Goal: Information Seeking & Learning: Learn about a topic

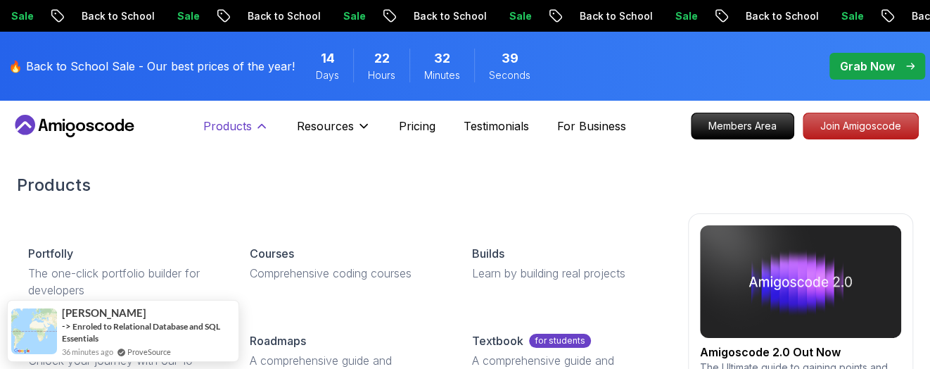
click at [247, 130] on p "Products" at bounding box center [227, 125] width 49 height 17
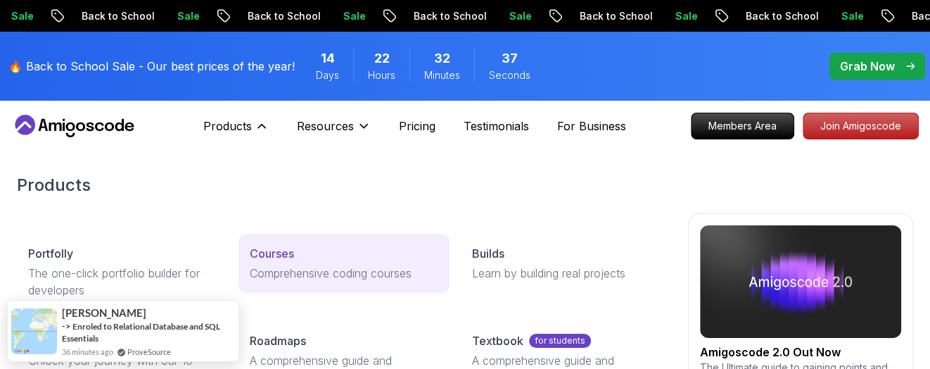
click at [293, 252] on p "Courses" at bounding box center [272, 253] width 44 height 17
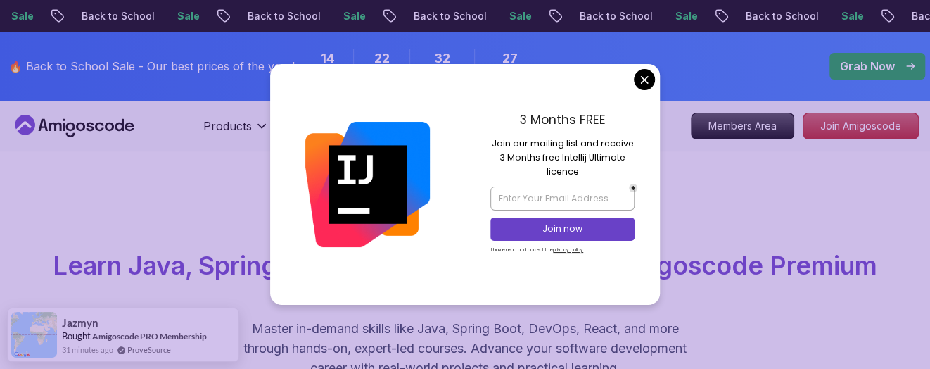
drag, startPoint x: 561, startPoint y: 156, endPoint x: 632, endPoint y: 154, distance: 71.1
click at [632, 154] on p "Join our mailing list and receive 3 Months free Intellij Ultimate licence" at bounding box center [561, 157] width 143 height 43
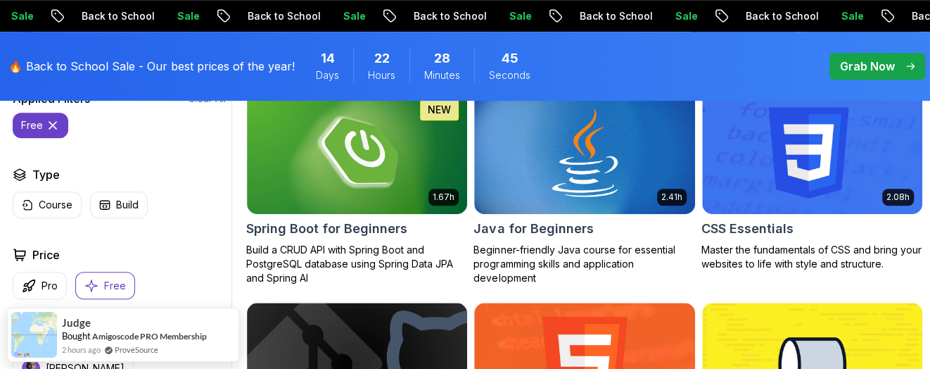
scroll to position [454, 0]
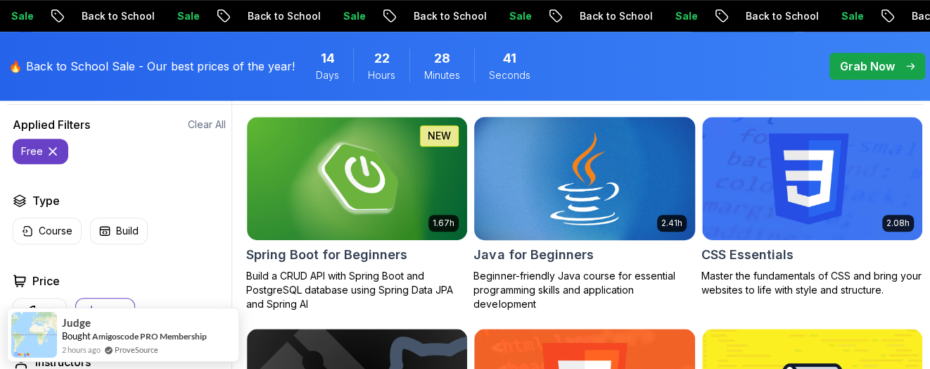
click at [584, 224] on img at bounding box center [583, 178] width 231 height 129
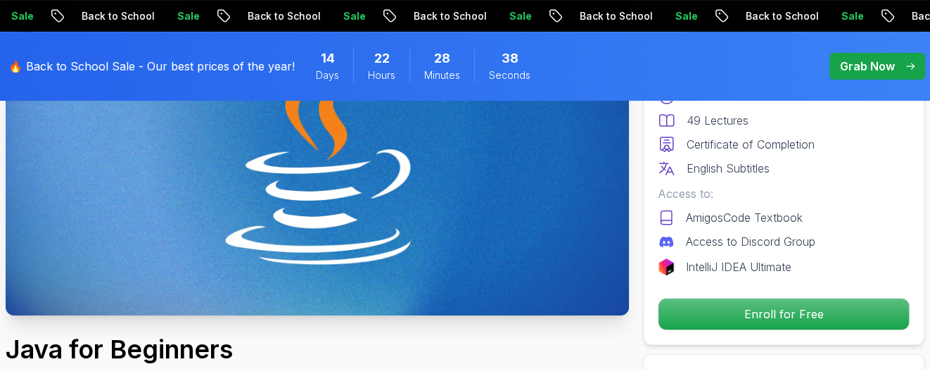
scroll to position [248, 0]
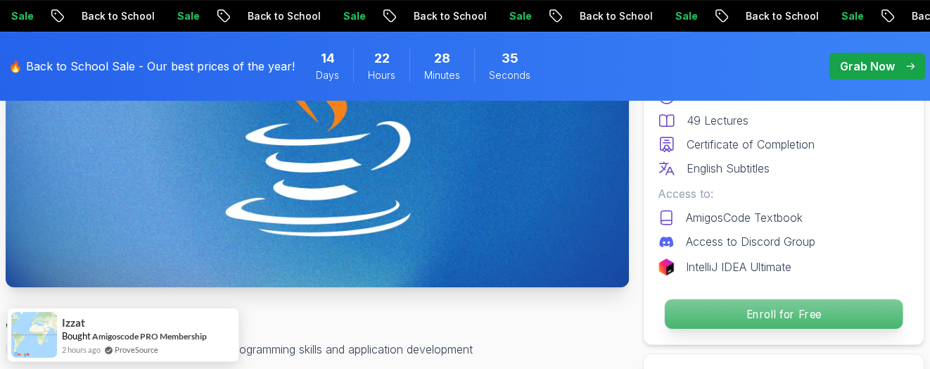
click at [833, 303] on p "Enroll for Free" at bounding box center [784, 314] width 238 height 30
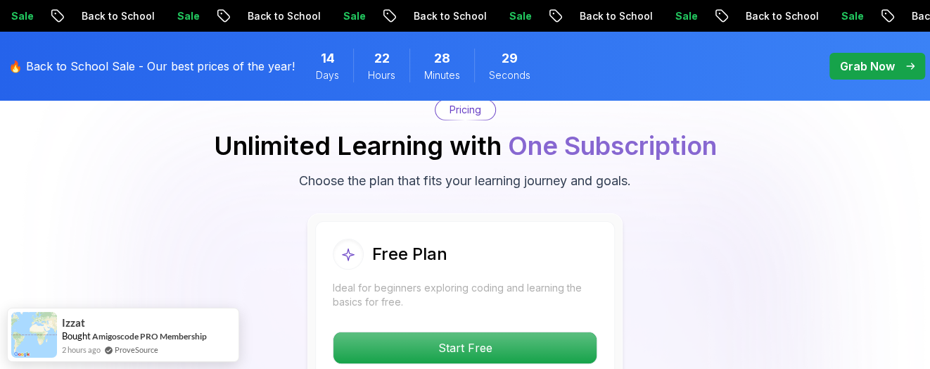
scroll to position [2866, 0]
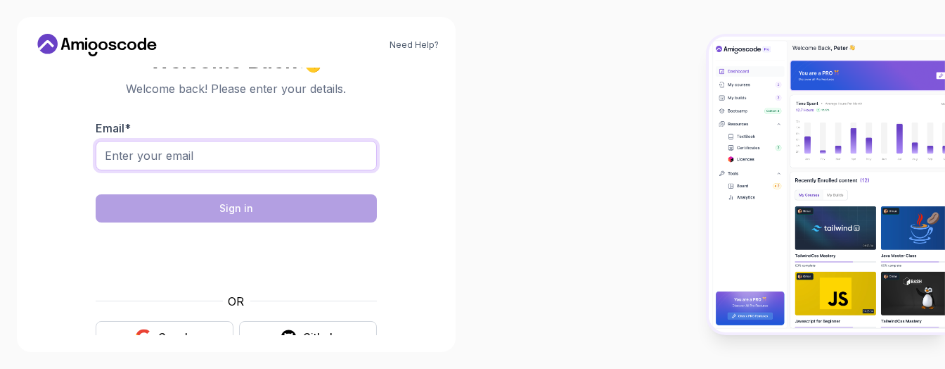
click at [286, 151] on input "Email *" at bounding box center [236, 156] width 281 height 30
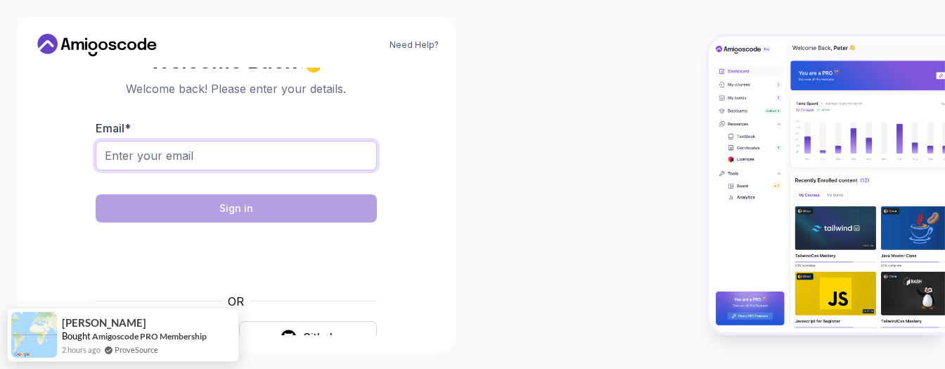
type input "riskovaver@gmail.com"
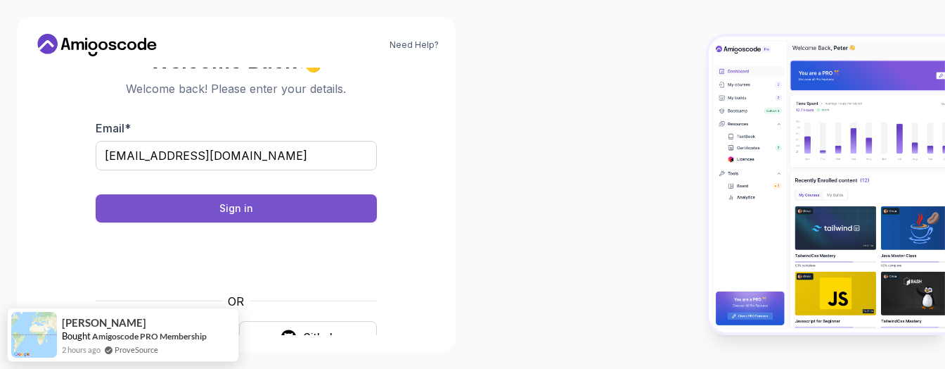
click at [258, 202] on button "Sign in" at bounding box center [236, 208] width 281 height 28
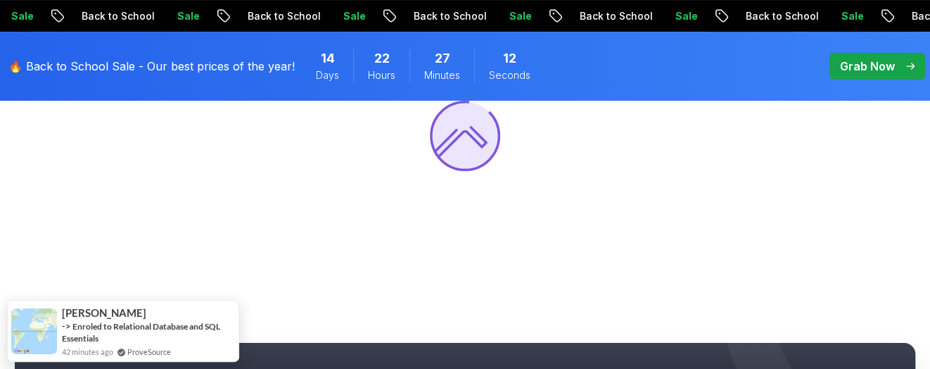
scroll to position [203, 0]
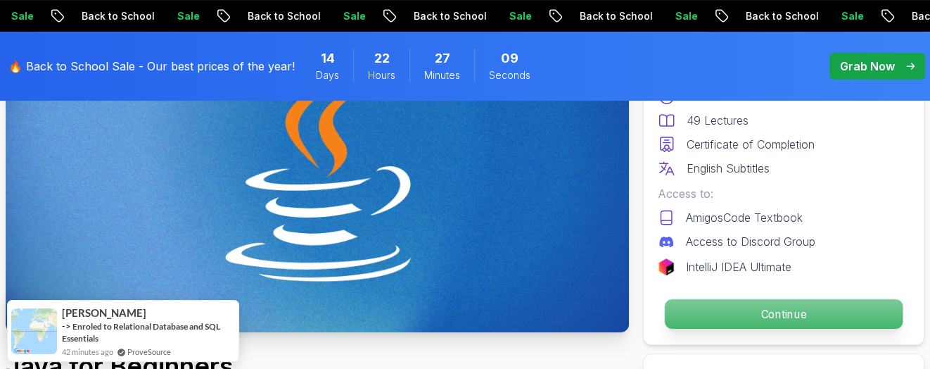
click at [691, 311] on p "Continue" at bounding box center [784, 314] width 238 height 30
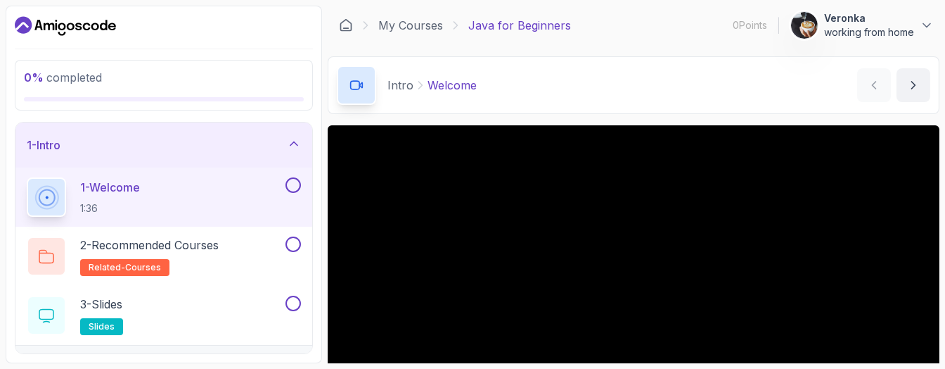
click at [929, 155] on section "0 % completed 1 - Intro 1 - Welcome 1:36 2 - Recommended Courses related-course…" at bounding box center [472, 184] width 945 height 369
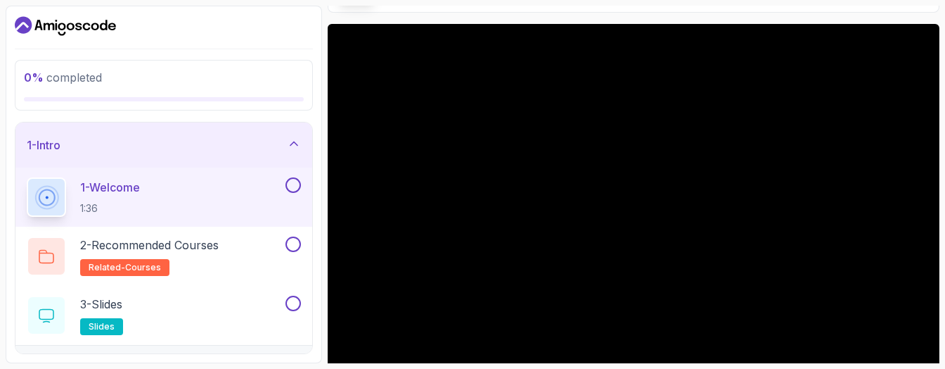
scroll to position [203, 0]
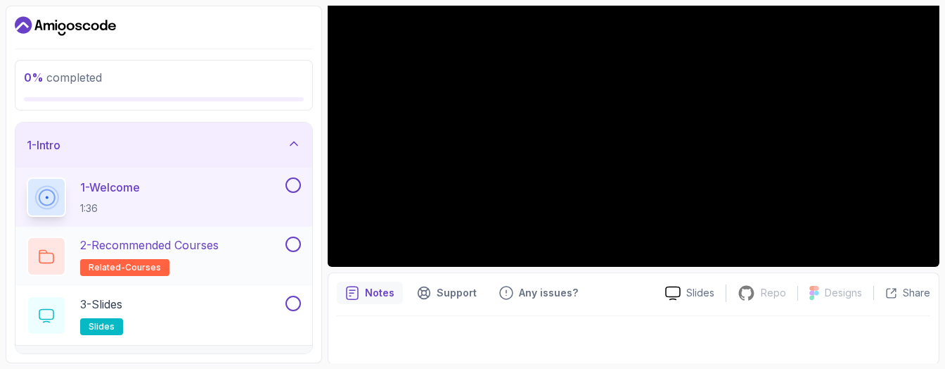
click at [262, 257] on div "2 - Recommended Courses related-courses" at bounding box center [155, 255] width 256 height 39
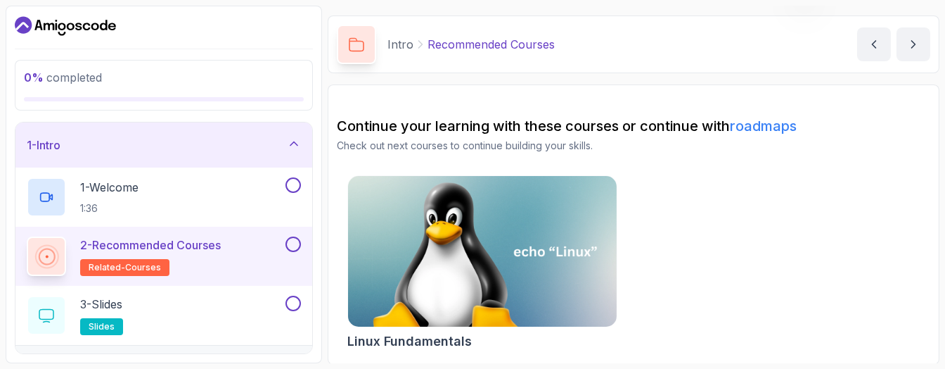
scroll to position [40, 0]
click at [918, 44] on icon "next content" at bounding box center [913, 45] width 14 height 14
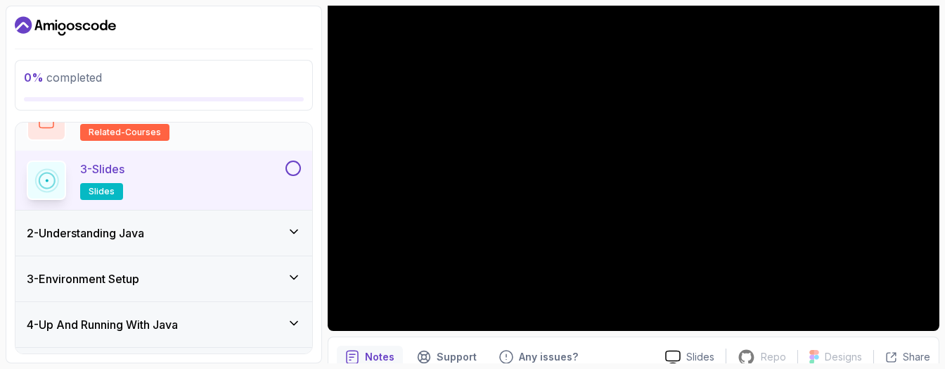
scroll to position [144, 0]
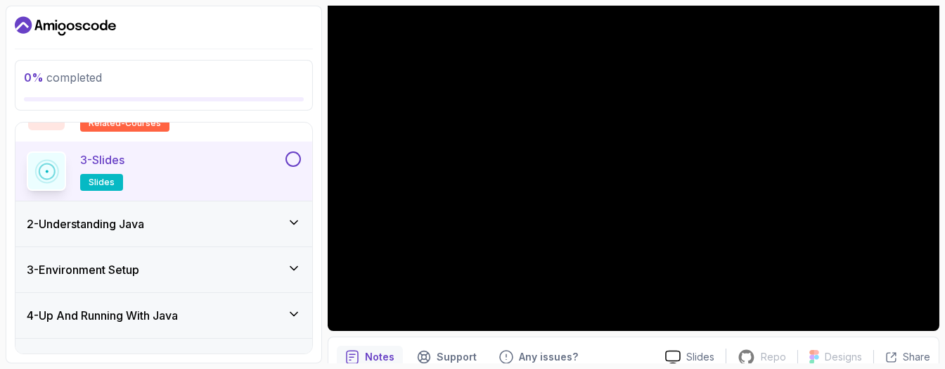
click at [261, 222] on div "2 - Understanding Java" at bounding box center [164, 223] width 274 height 17
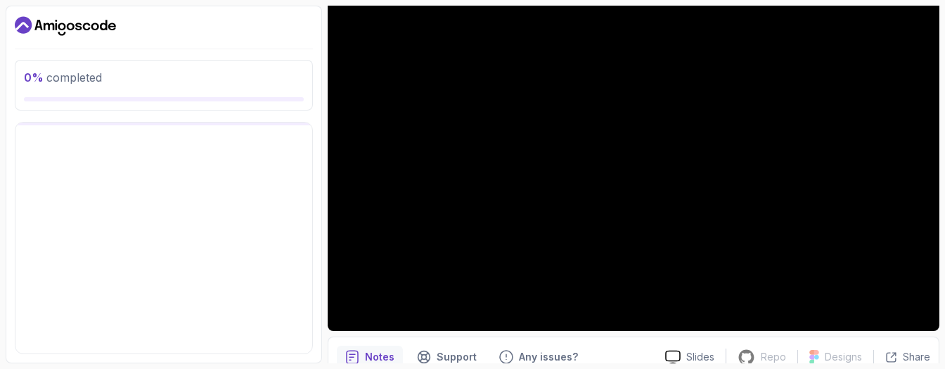
scroll to position [87, 0]
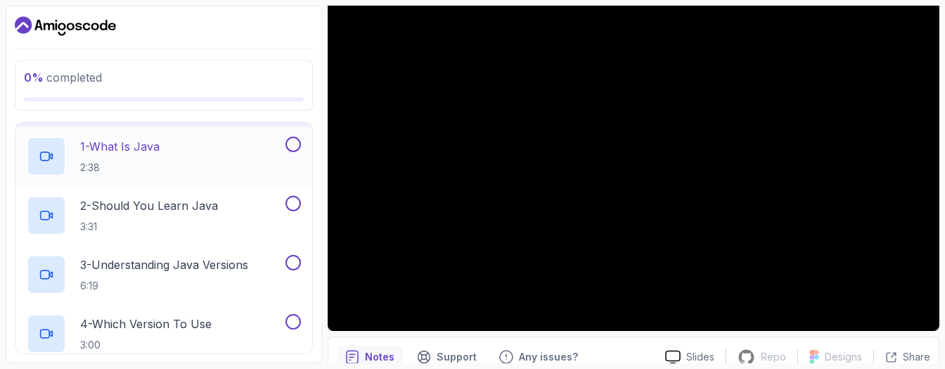
click at [191, 167] on div "1 - What Is Java 2:38" at bounding box center [155, 155] width 256 height 39
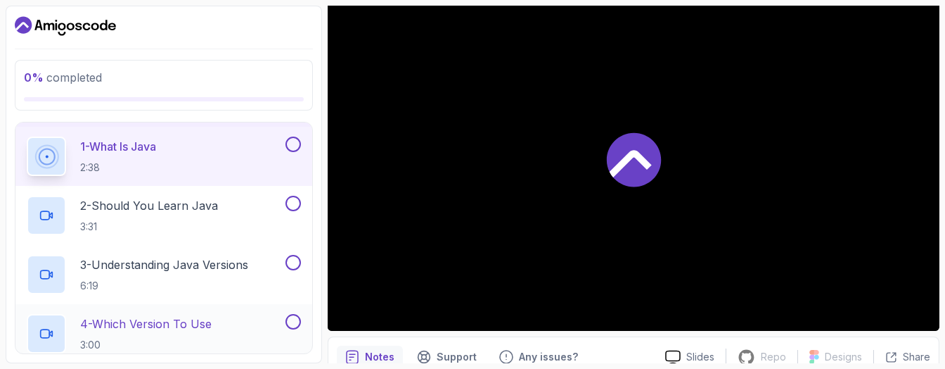
click at [196, 318] on p "4 - Which Version To Use" at bounding box center [146, 323] width 132 height 17
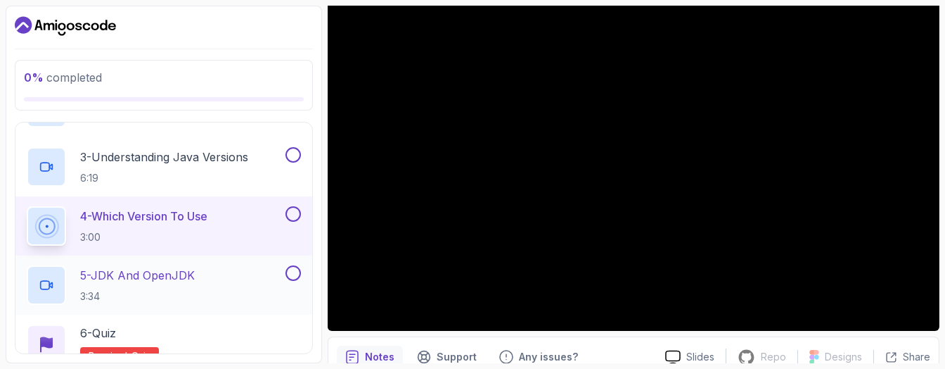
scroll to position [196, 0]
click at [201, 275] on div "5 - JDK And OpenJDK 3:34" at bounding box center [155, 283] width 256 height 39
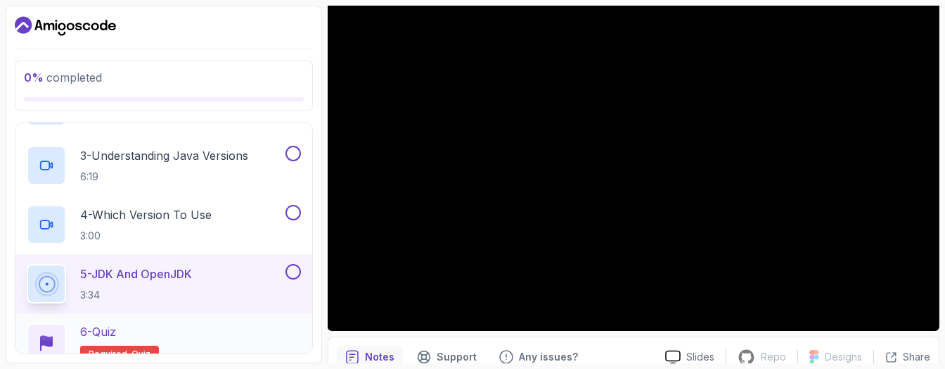
click at [193, 331] on div "6 - Quiz Required- quiz" at bounding box center [164, 342] width 274 height 39
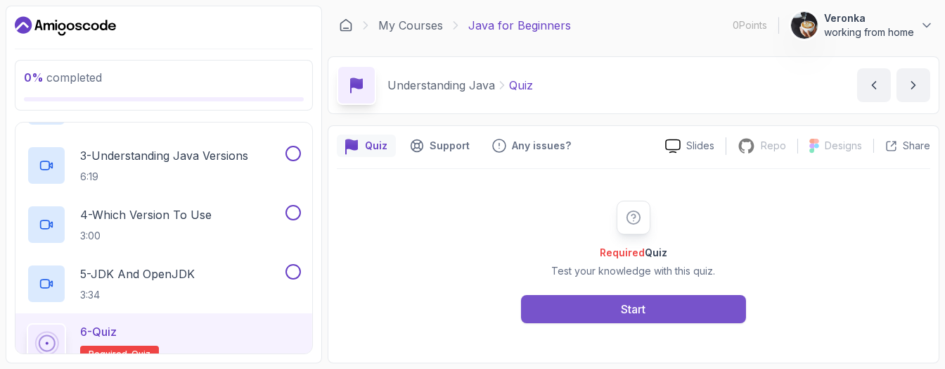
click at [601, 305] on button "Start" at bounding box center [633, 309] width 225 height 28
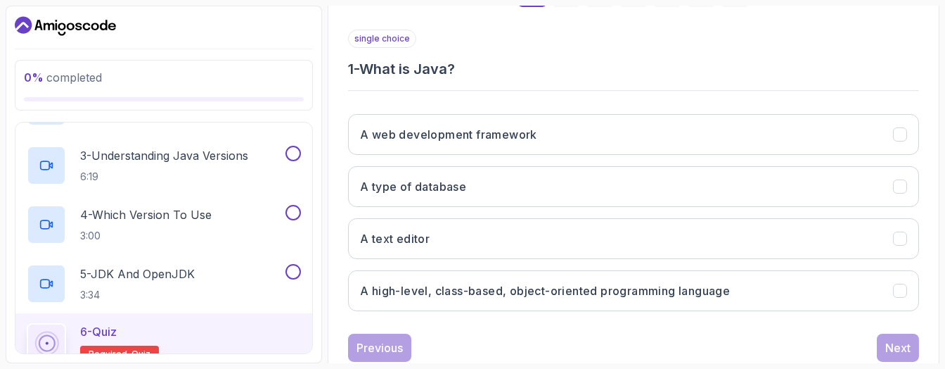
scroll to position [245, 0]
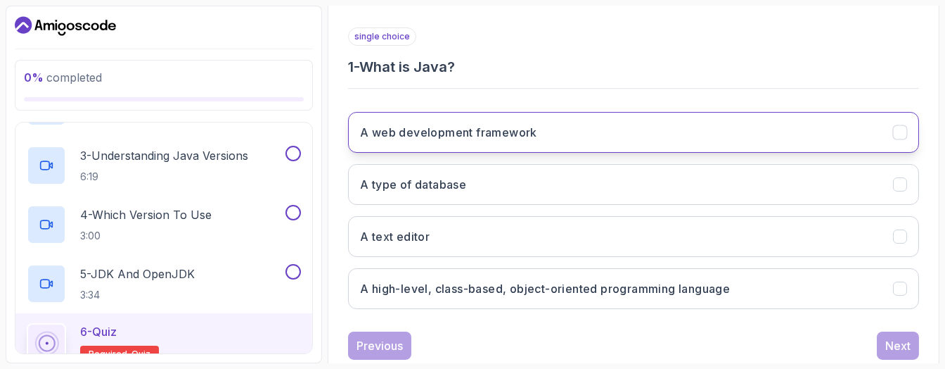
click at [550, 132] on button "A web development framework" at bounding box center [633, 132] width 571 height 41
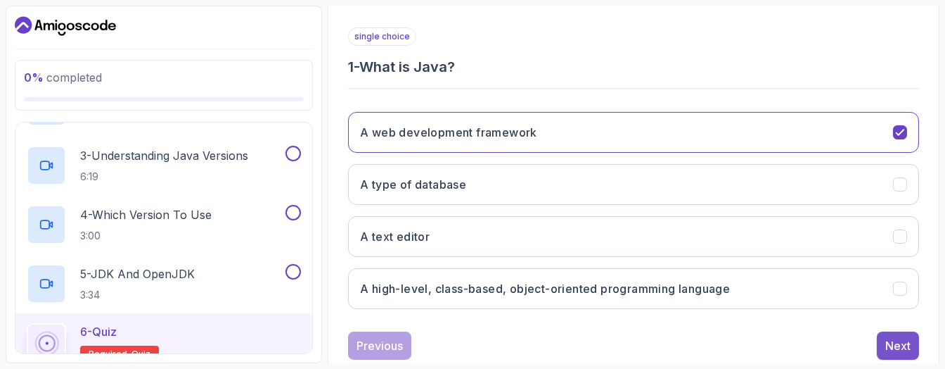
click at [883, 340] on button "Next" at bounding box center [898, 345] width 42 height 28
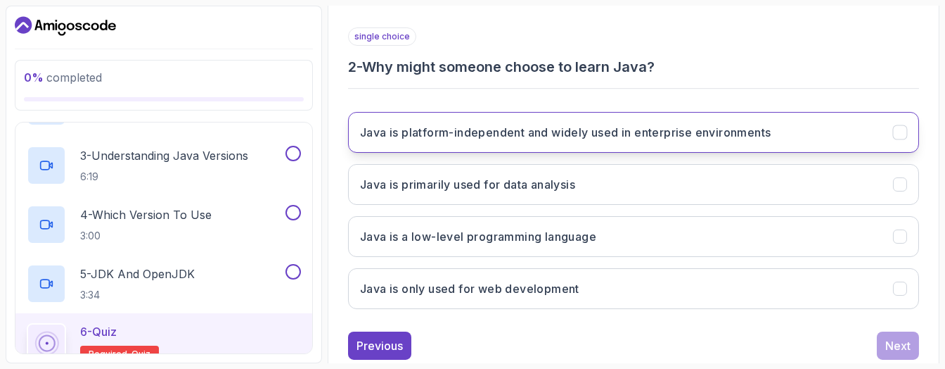
click at [519, 124] on h3 "Java is platform-independent and widely used in enterprise environments" at bounding box center [565, 132] width 411 height 17
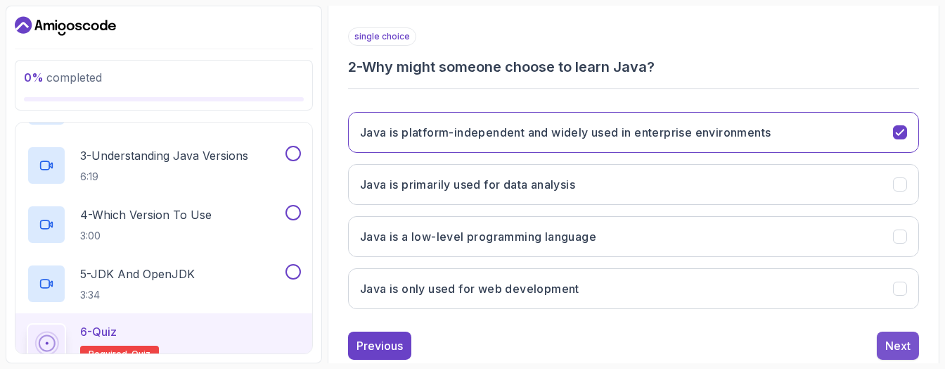
click at [900, 342] on div "Next" at bounding box center [897, 345] width 25 height 17
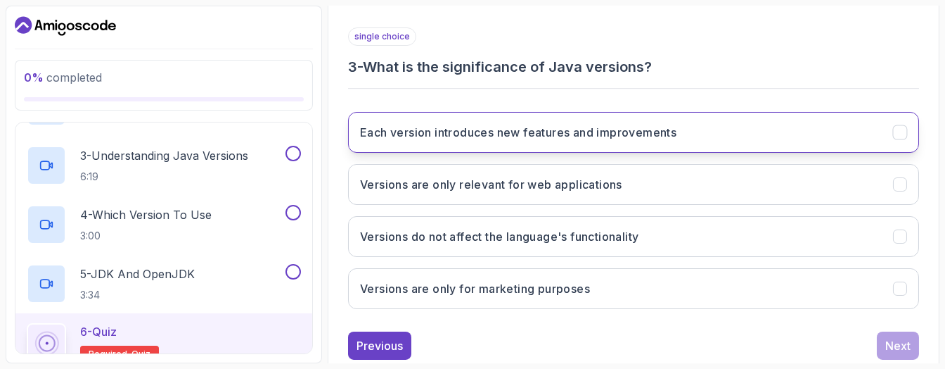
click at [508, 119] on button "Each version introduces new features and improvements" at bounding box center [633, 132] width 571 height 41
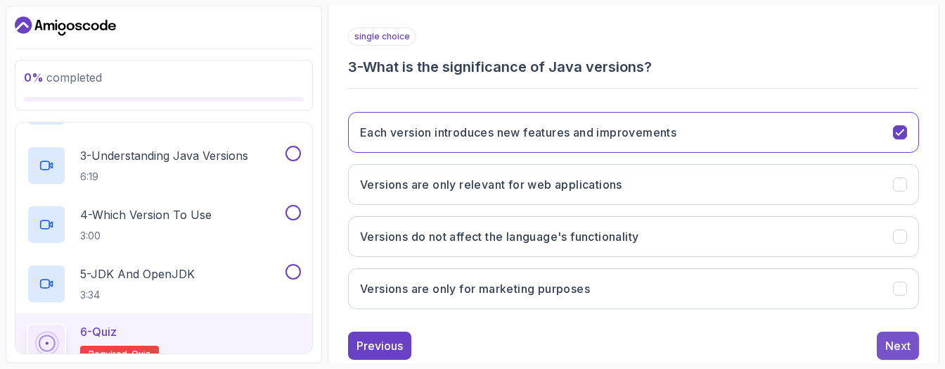
click at [881, 335] on button "Next" at bounding box center [898, 345] width 42 height 28
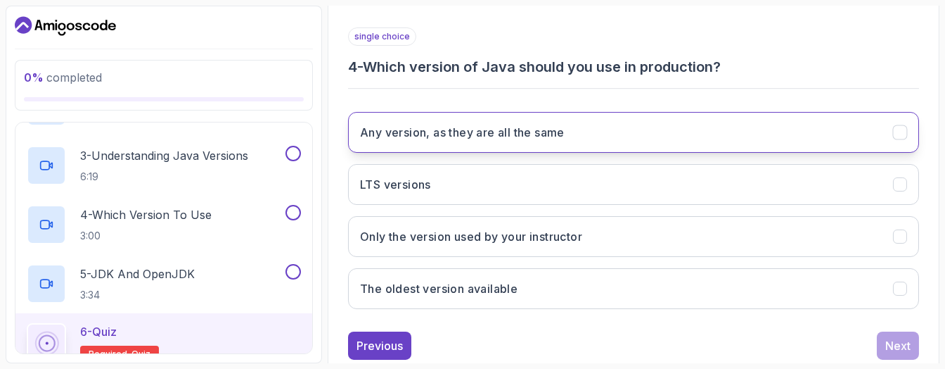
click at [544, 129] on h3 "Any version, as they are all the same" at bounding box center [462, 132] width 205 height 17
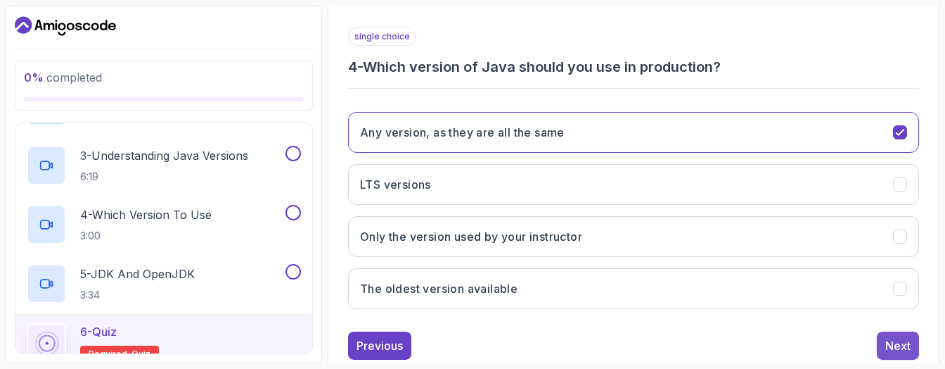
click at [890, 337] on div "Next" at bounding box center [897, 345] width 25 height 17
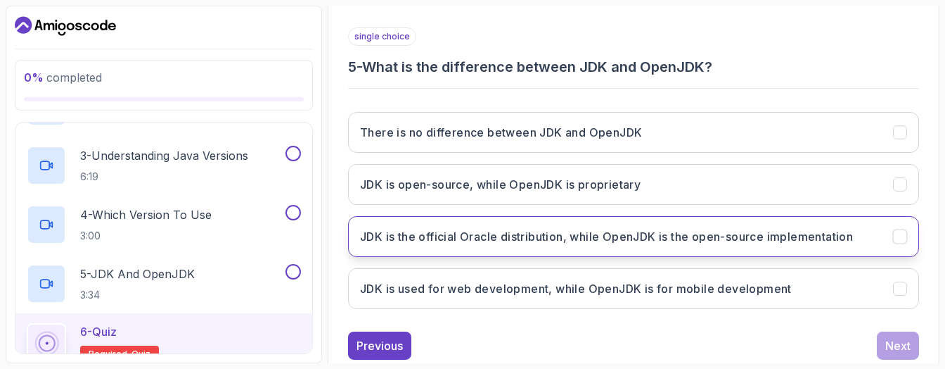
click at [587, 249] on button "JDK is the official Oracle distribution, while OpenJDK is the open-source imple…" at bounding box center [633, 236] width 571 height 41
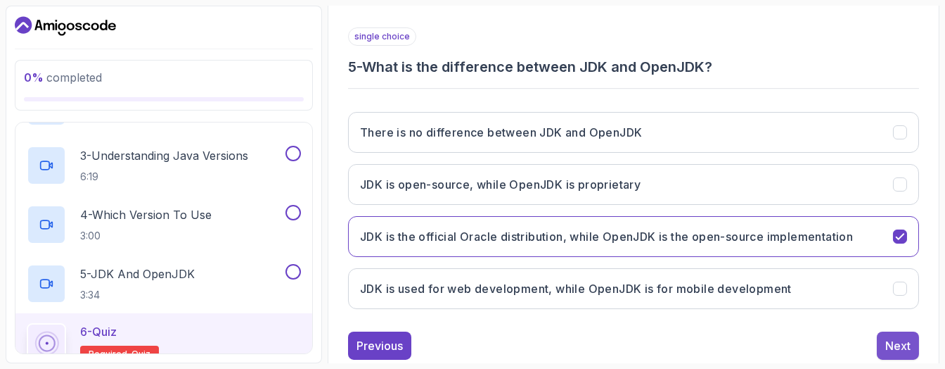
click at [878, 347] on button "Next" at bounding box center [898, 345] width 42 height 28
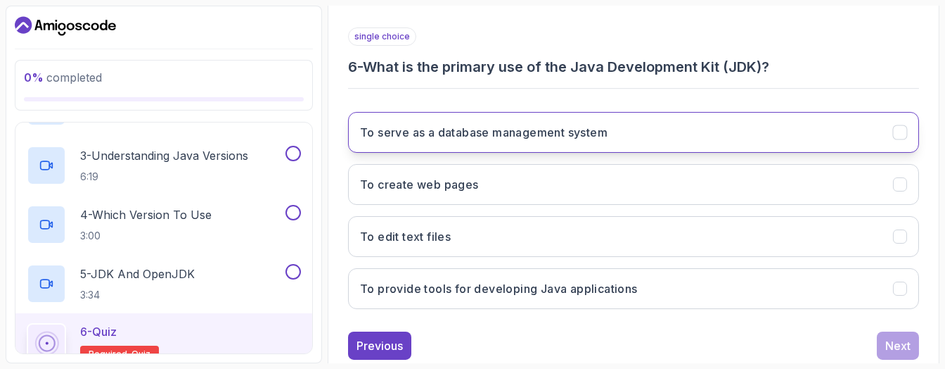
click at [622, 132] on button "To serve as a database management system" at bounding box center [633, 132] width 571 height 41
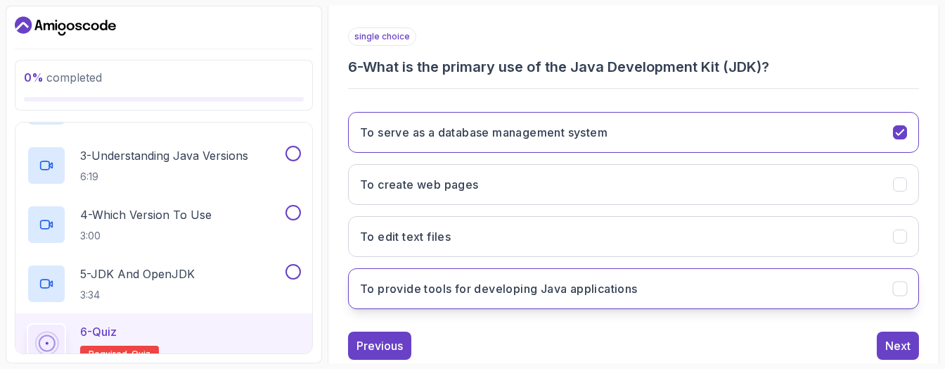
click at [834, 290] on button "To provide tools for developing Java applications" at bounding box center [633, 288] width 571 height 41
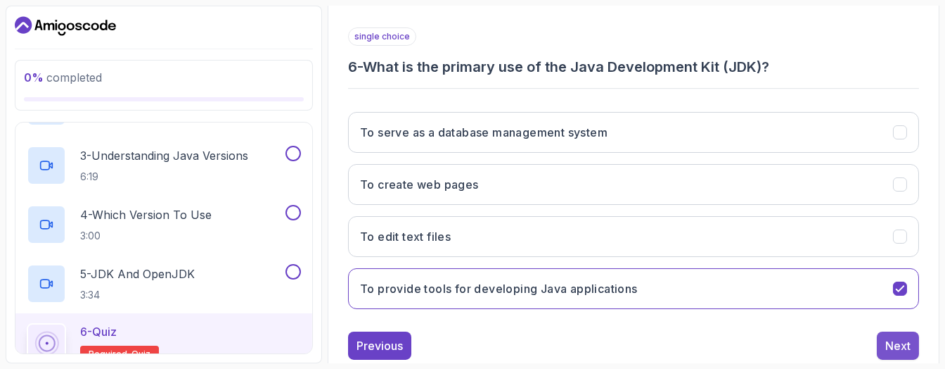
click at [907, 337] on div "Next" at bounding box center [897, 345] width 25 height 17
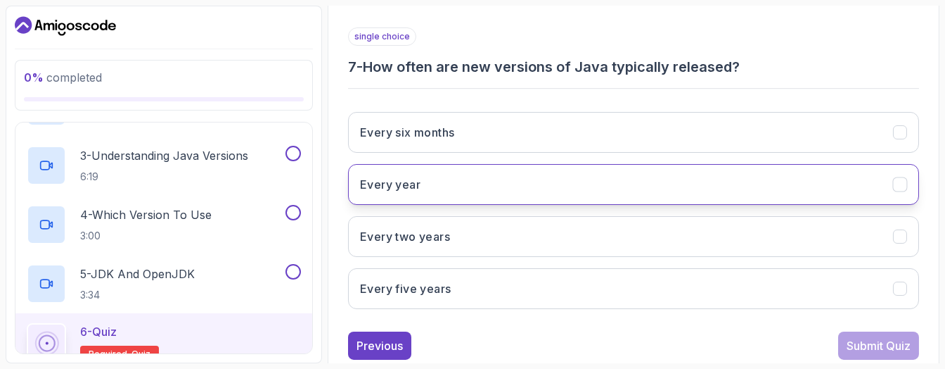
click at [559, 198] on button "Every year" at bounding box center [633, 184] width 571 height 41
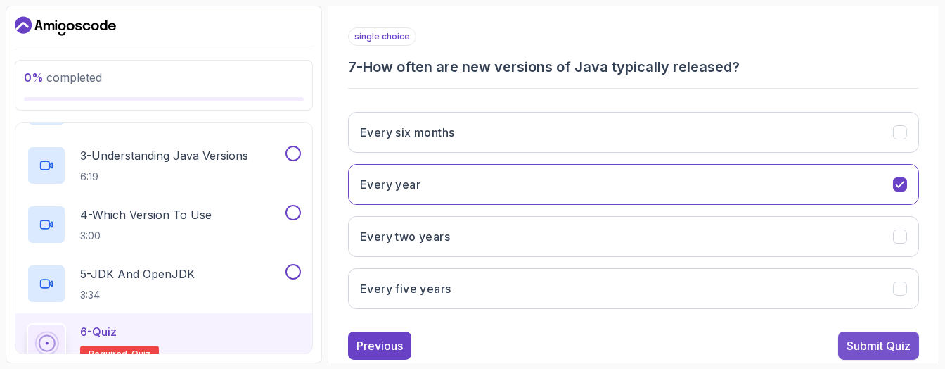
click at [850, 342] on div "Submit Quiz" at bounding box center [879, 345] width 64 height 17
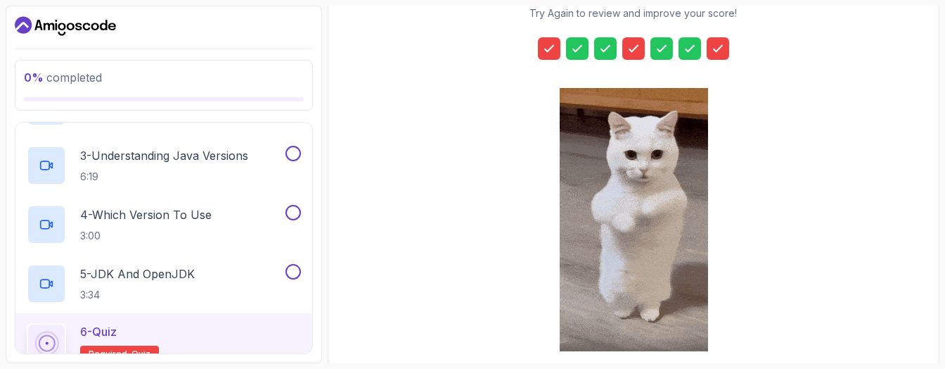
click at [551, 44] on icon at bounding box center [549, 48] width 14 height 14
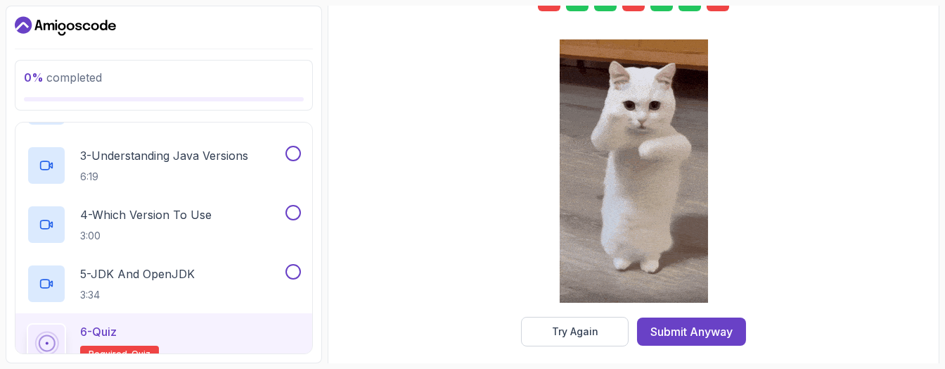
scroll to position [302, 0]
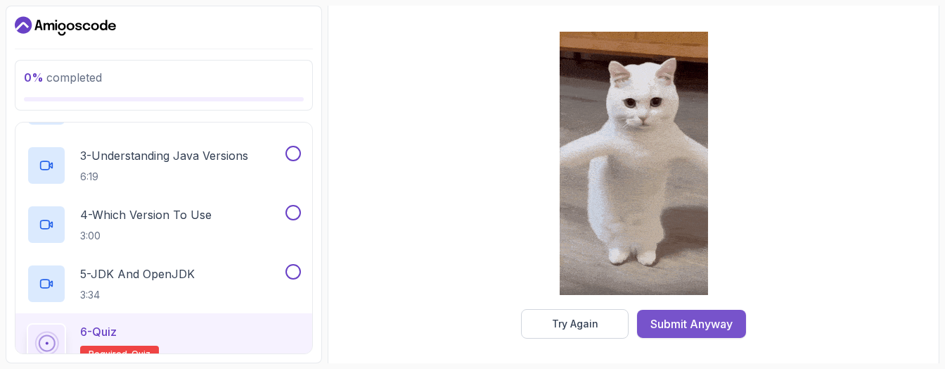
click at [662, 321] on div "Submit Anyway" at bounding box center [692, 323] width 82 height 17
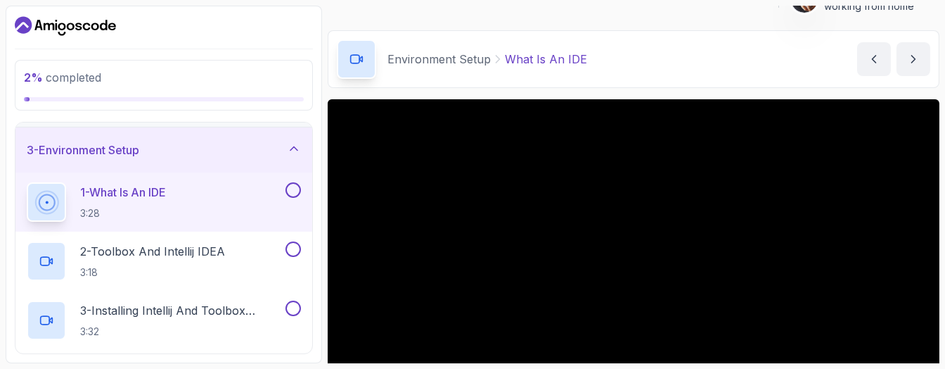
scroll to position [22, 0]
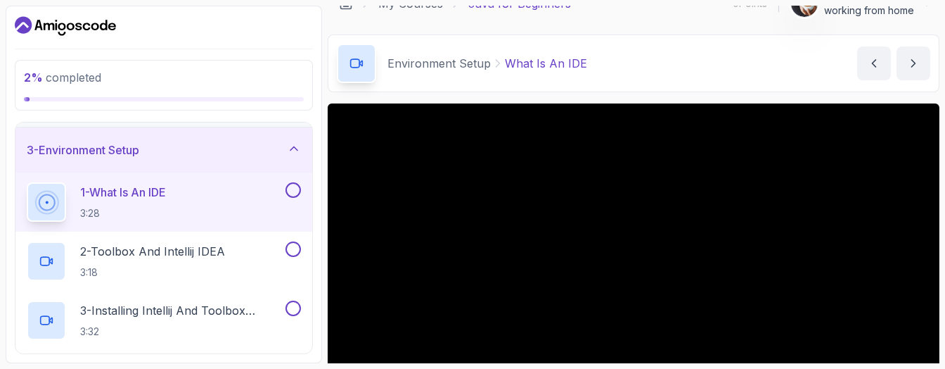
drag, startPoint x: 25, startPoint y: 35, endPoint x: 72, endPoint y: 30, distance: 47.4
click at [25, 35] on icon "Dashboard" at bounding box center [65, 26] width 101 height 23
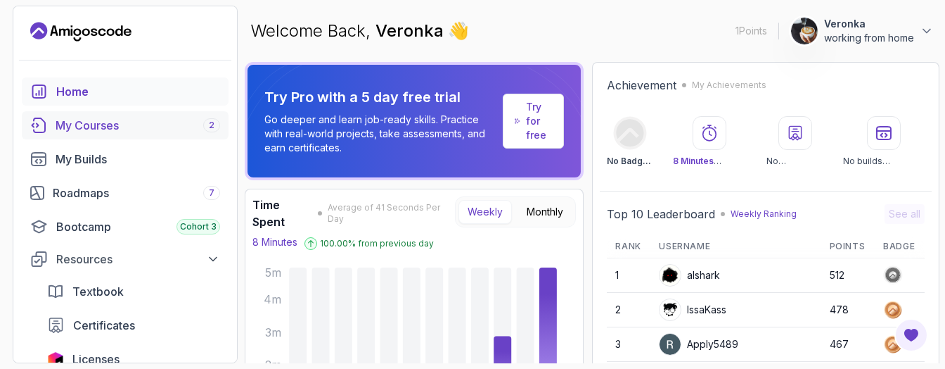
click at [123, 122] on div "My Courses 2" at bounding box center [138, 125] width 165 height 17
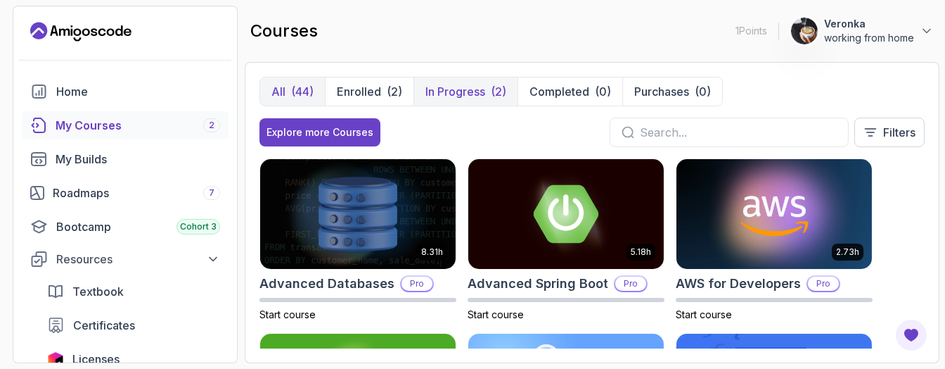
click at [451, 87] on p "In Progress" at bounding box center [455, 91] width 60 height 17
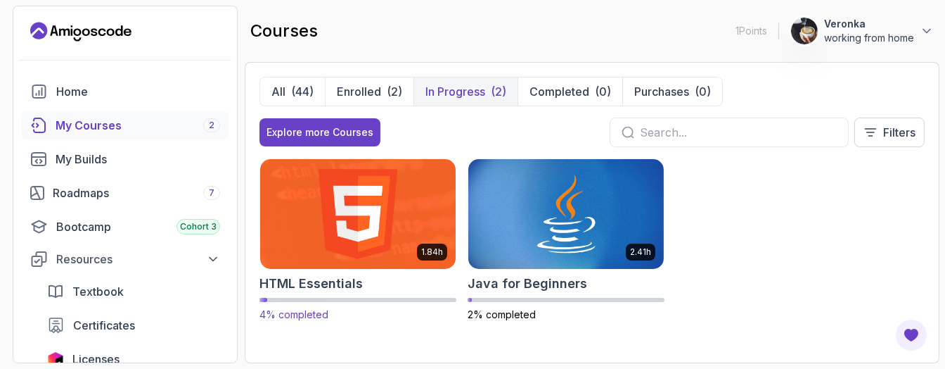
click at [299, 231] on img at bounding box center [357, 213] width 205 height 115
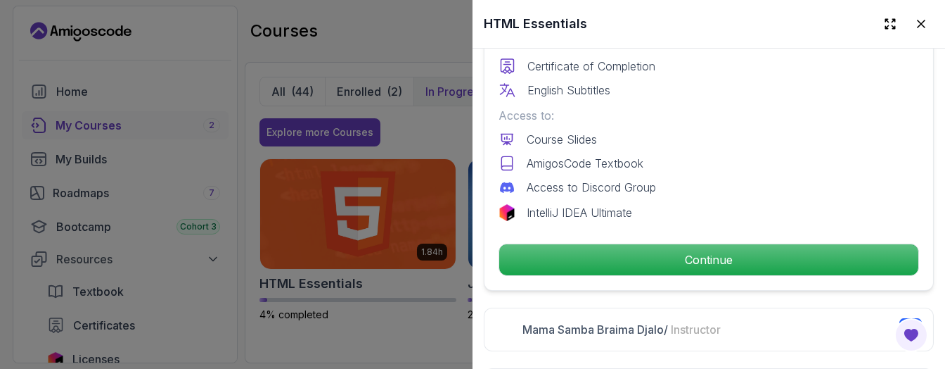
scroll to position [437, 0]
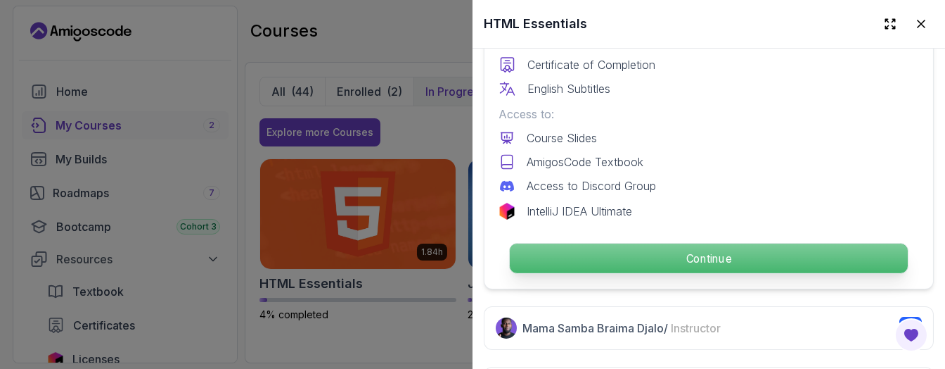
click at [735, 243] on p "Continue" at bounding box center [709, 258] width 398 height 30
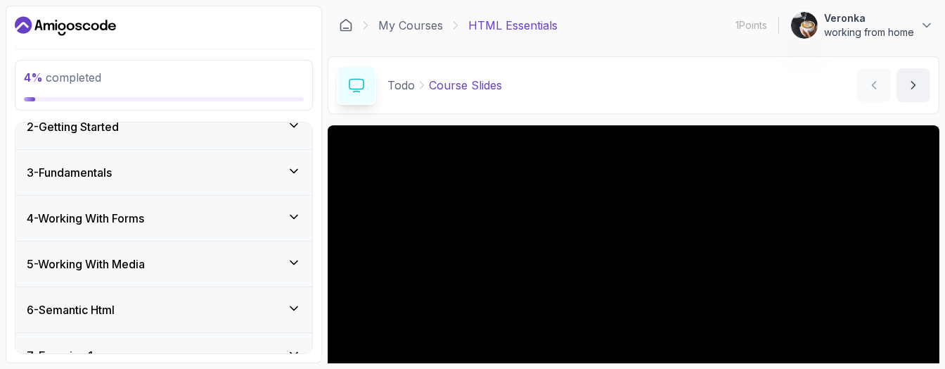
scroll to position [188, 0]
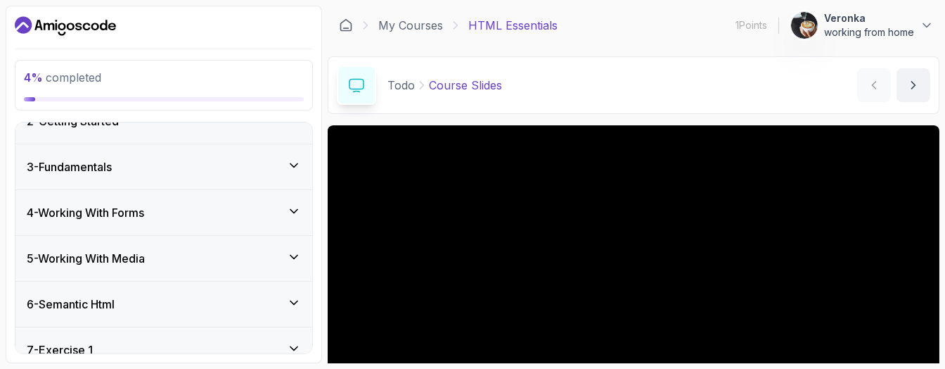
click at [134, 164] on div "3 - Fundamentals" at bounding box center [164, 166] width 274 height 17
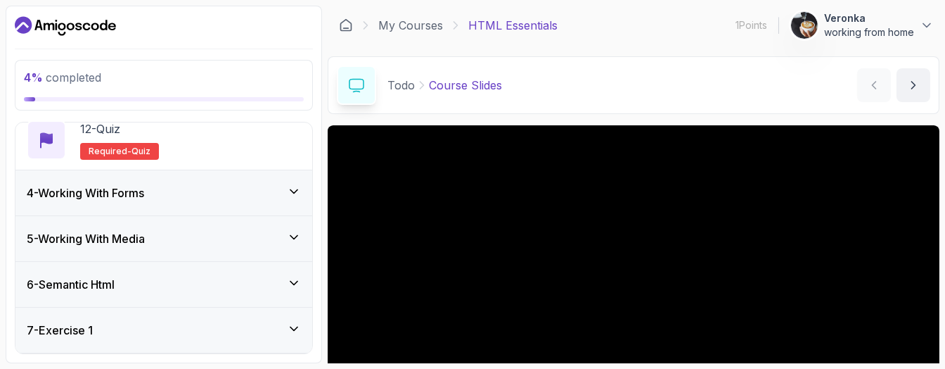
scroll to position [786, 0]
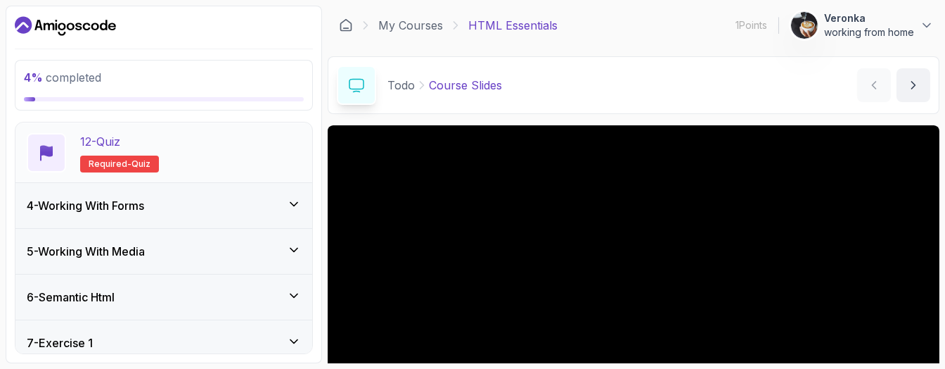
click at [140, 163] on span "quiz" at bounding box center [141, 163] width 19 height 11
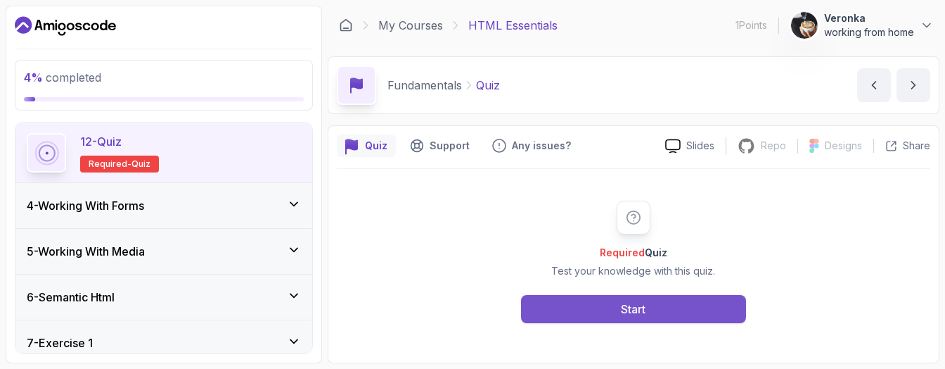
click at [610, 307] on button "Start" at bounding box center [633, 309] width 225 height 28
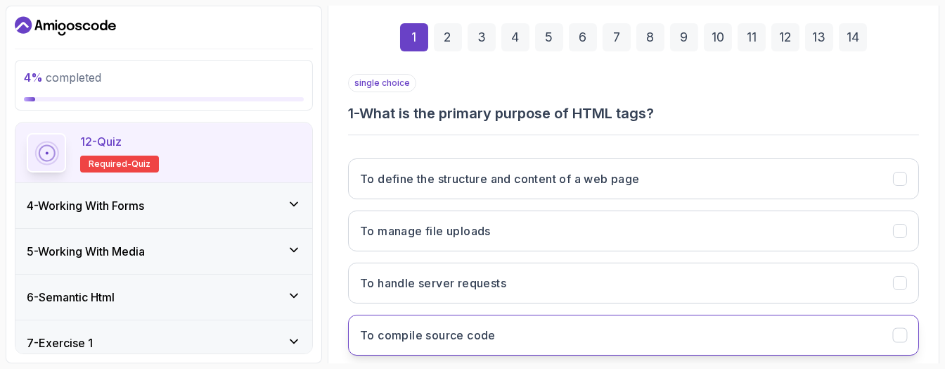
scroll to position [200, 0]
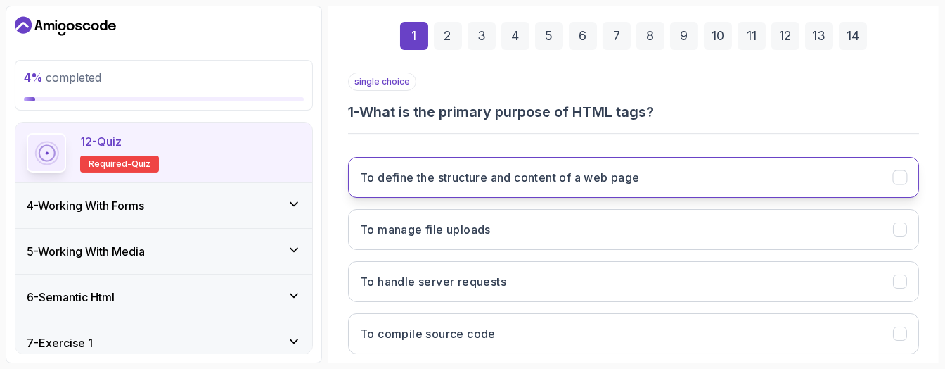
click at [594, 187] on button "To define the structure and content of a web page" at bounding box center [633, 177] width 571 height 41
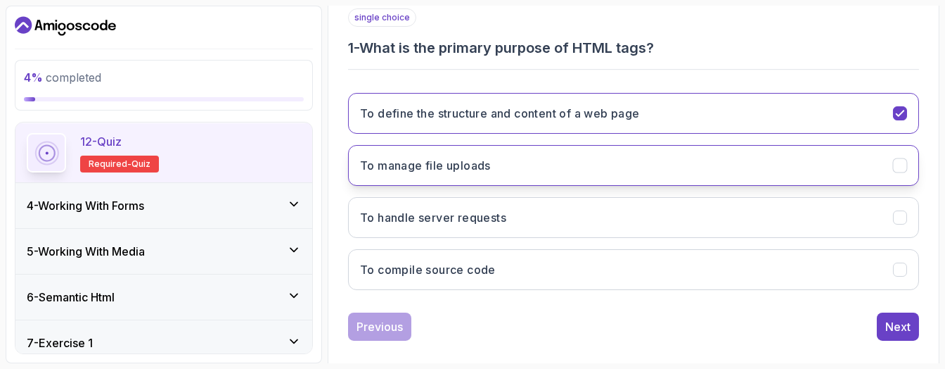
scroll to position [278, 0]
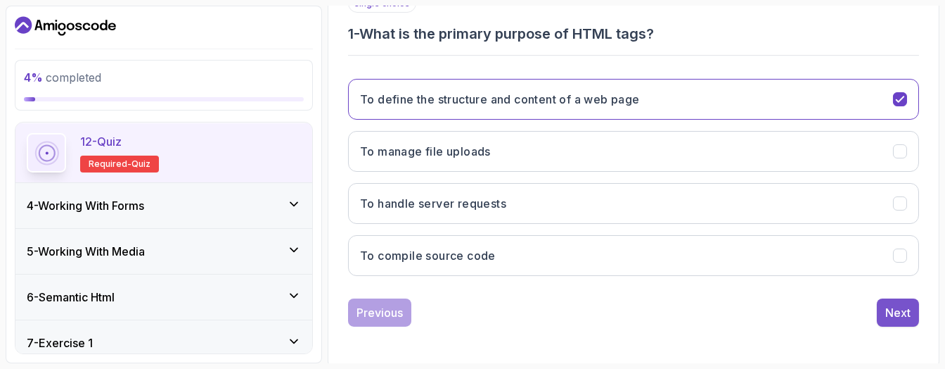
click at [903, 304] on div "Next" at bounding box center [897, 312] width 25 height 17
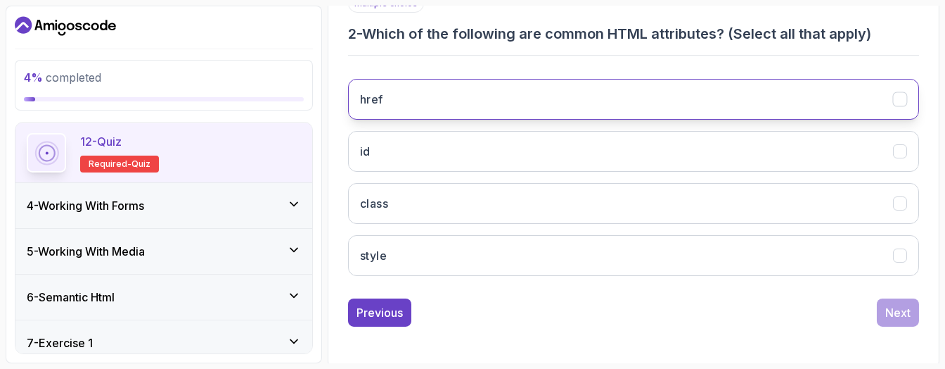
click at [694, 110] on button "href" at bounding box center [633, 99] width 571 height 41
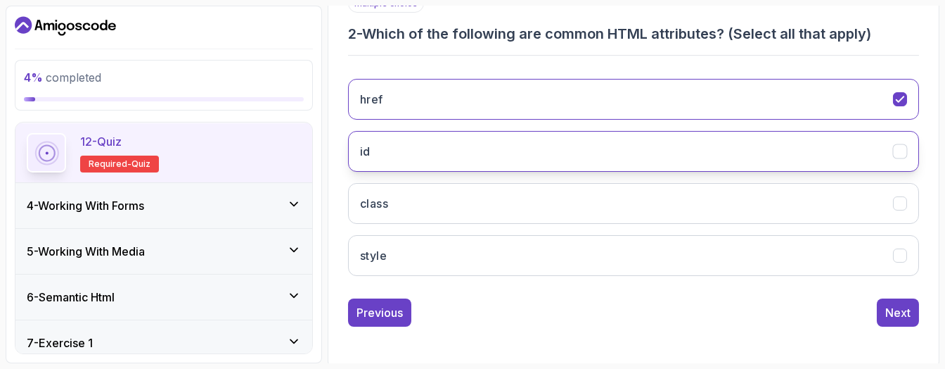
click at [684, 153] on button "id" at bounding box center [633, 151] width 571 height 41
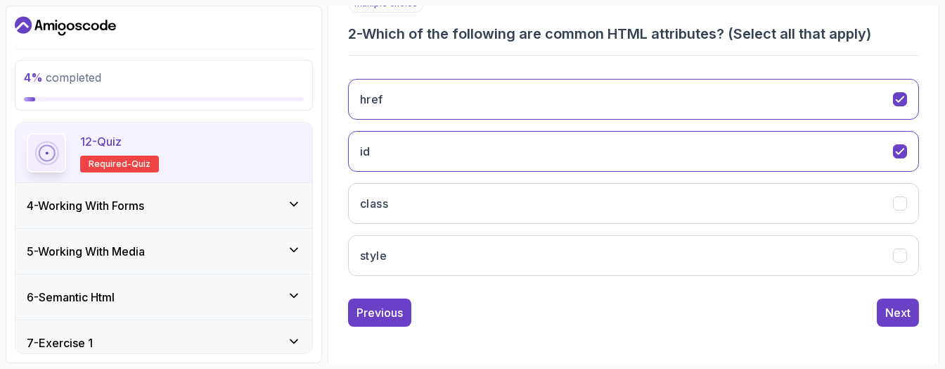
click at [684, 172] on div "href id class style" at bounding box center [633, 177] width 571 height 219
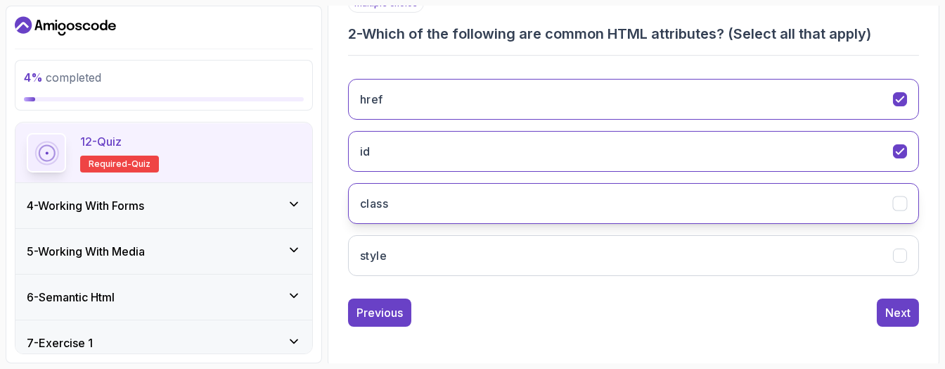
click at [686, 195] on button "class" at bounding box center [633, 203] width 571 height 41
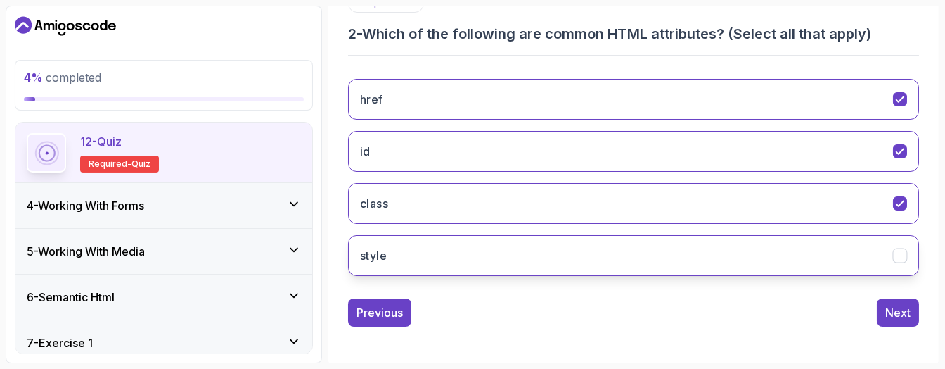
click at [688, 259] on button "style" at bounding box center [633, 255] width 571 height 41
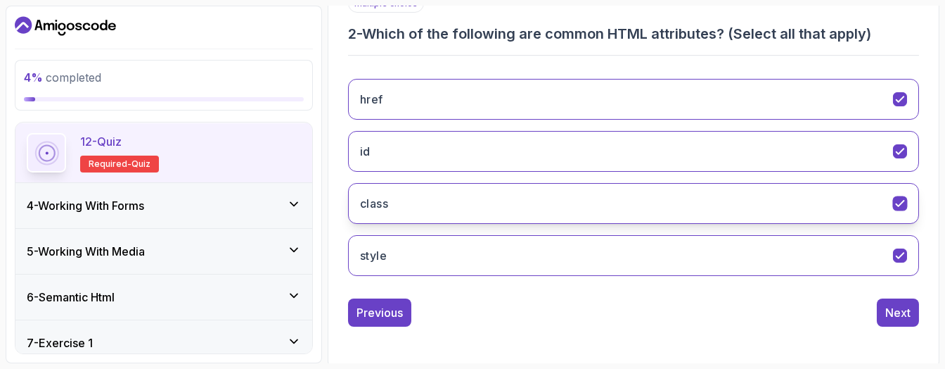
click at [610, 207] on button "class" at bounding box center [633, 203] width 571 height 41
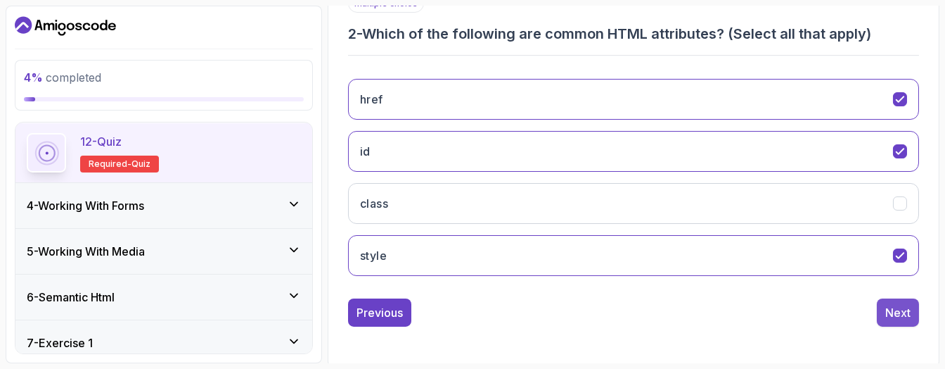
click at [895, 304] on div "Next" at bounding box center [897, 312] width 25 height 17
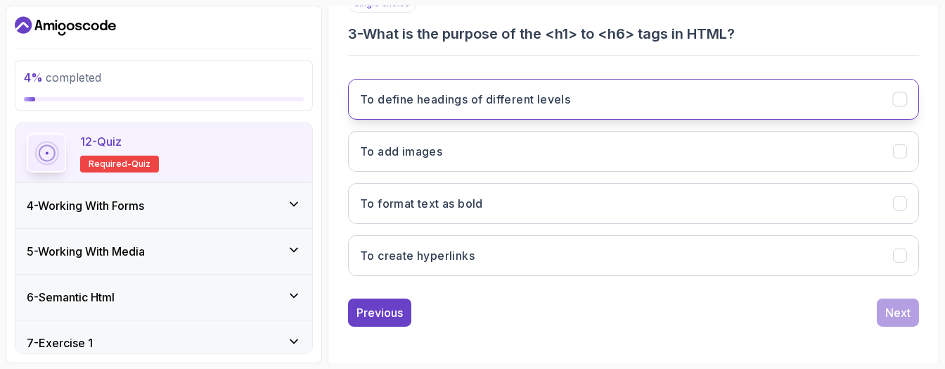
click at [556, 103] on h3 "To define headings of different levels" at bounding box center [465, 99] width 210 height 17
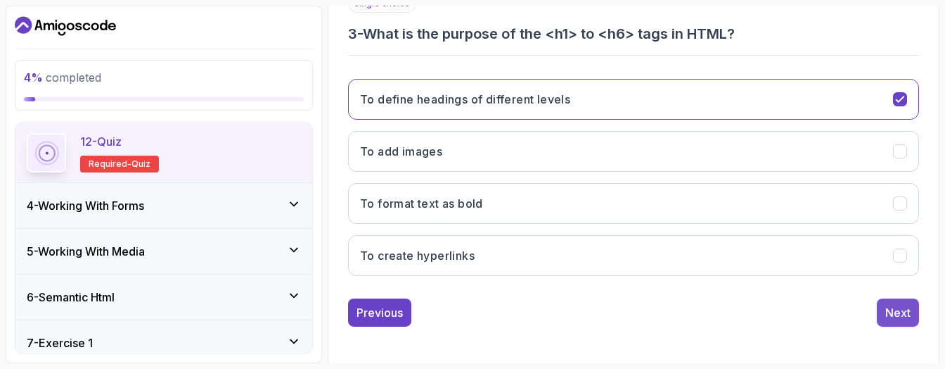
click at [885, 321] on button "Next" at bounding box center [898, 312] width 42 height 28
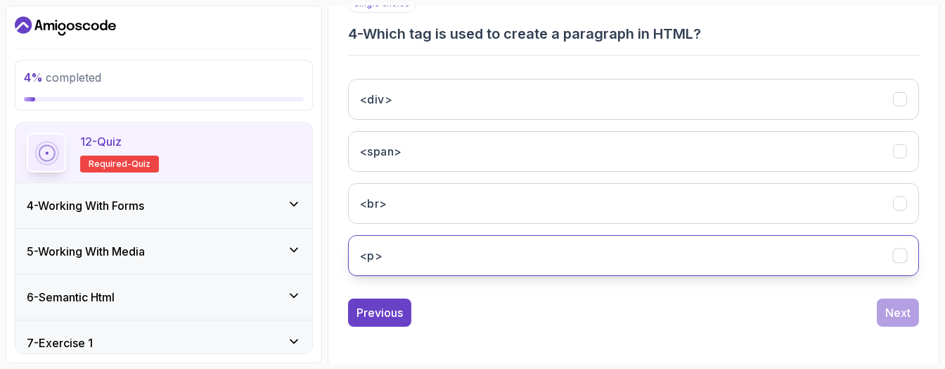
click at [525, 245] on button "<p>" at bounding box center [633, 255] width 571 height 41
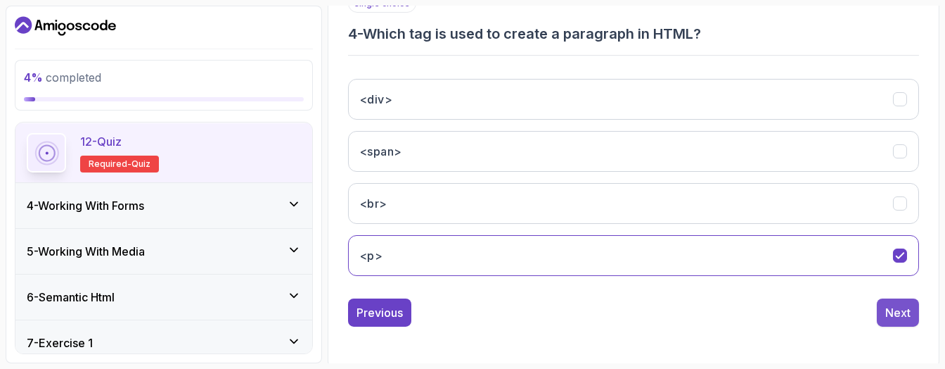
click at [903, 309] on div "Next" at bounding box center [897, 312] width 25 height 17
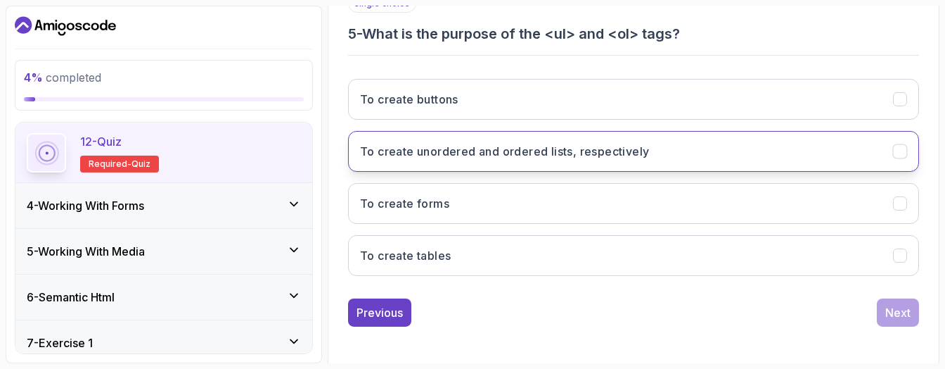
click at [542, 150] on h3 "To create unordered and ordered lists, respectively" at bounding box center [504, 151] width 289 height 17
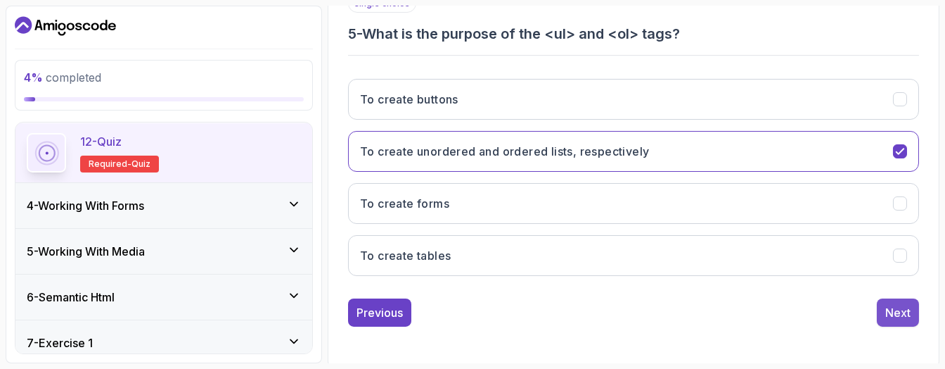
click at [889, 304] on div "Next" at bounding box center [897, 312] width 25 height 17
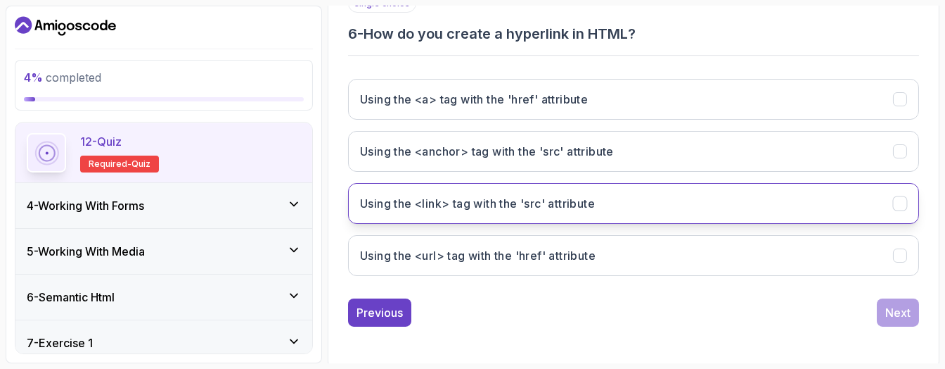
click at [560, 205] on h3 "Using the <link> tag with the 'src' attribute" at bounding box center [477, 203] width 235 height 17
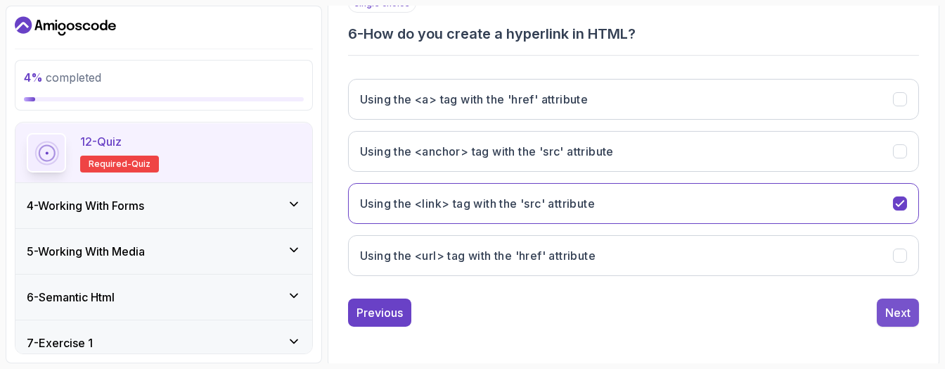
click at [890, 308] on div "Next" at bounding box center [897, 312] width 25 height 17
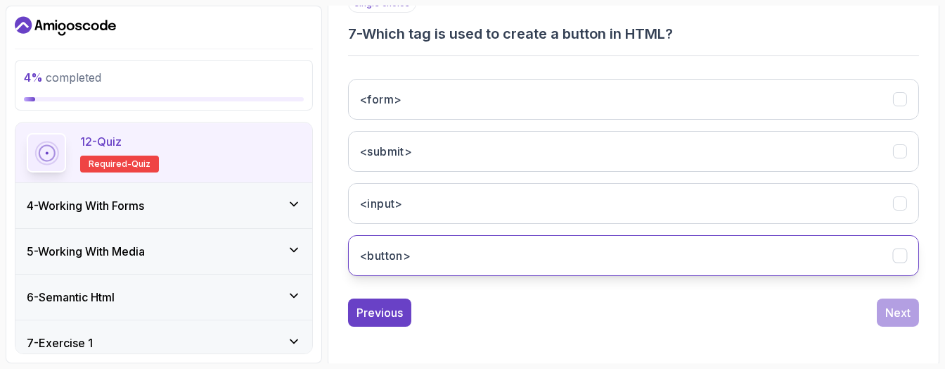
click at [564, 245] on button "<button>" at bounding box center [633, 255] width 571 height 41
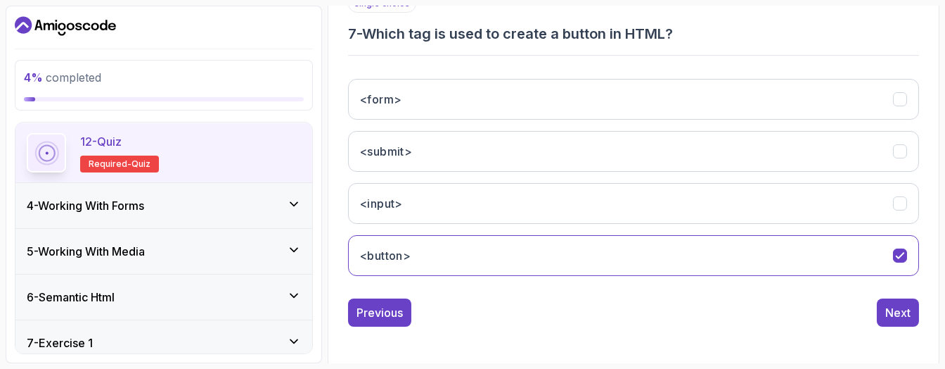
click at [902, 328] on div "1 2 3 4 5 6 7 8 9 10 11 12 13 14 single choice 7 - Which tag is used to create …" at bounding box center [634, 124] width 594 height 428
click at [902, 319] on button "Next" at bounding box center [898, 312] width 42 height 28
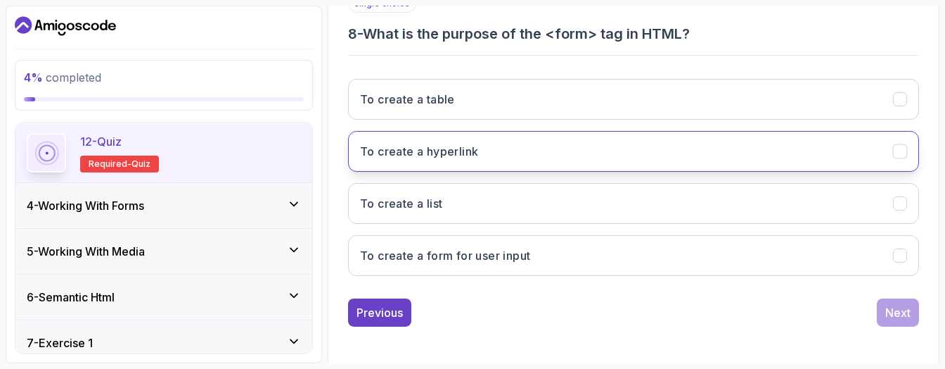
click at [510, 144] on button "To create a hyperlink" at bounding box center [633, 151] width 571 height 41
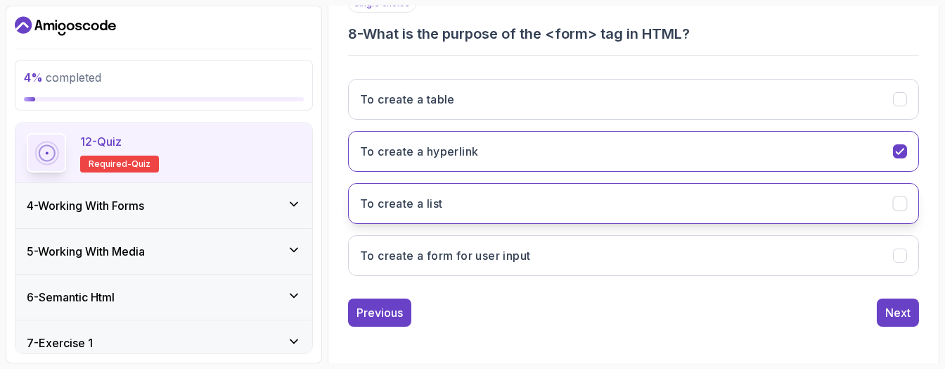
click at [505, 198] on button "To create a list" at bounding box center [633, 203] width 571 height 41
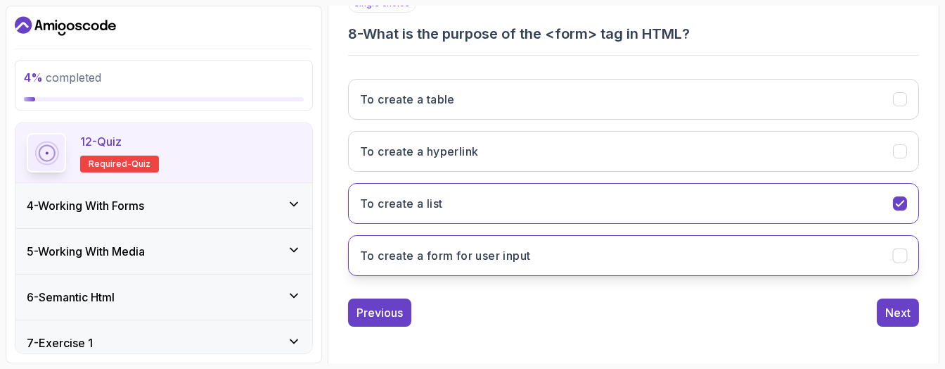
click at [516, 247] on h3 "To create a form for user input" at bounding box center [445, 255] width 170 height 17
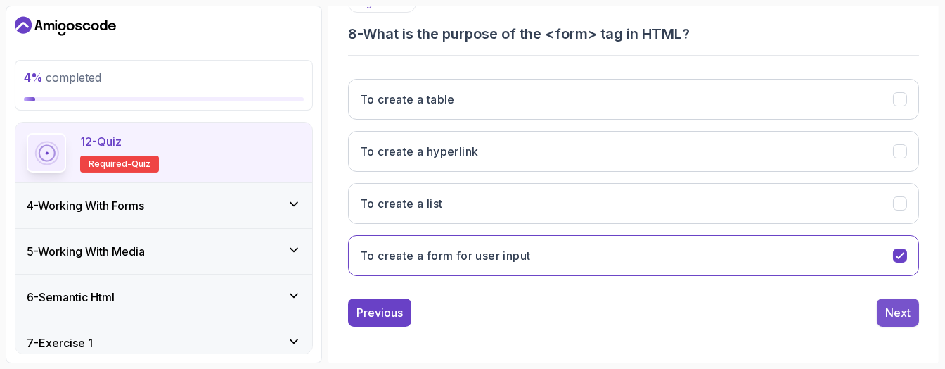
click at [877, 300] on button "Next" at bounding box center [898, 312] width 42 height 28
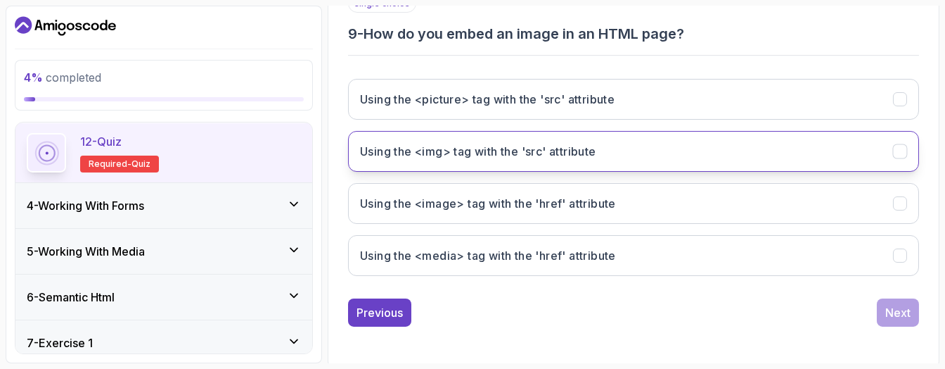
click at [474, 136] on button "Using the <img> tag with the 'src' attribute" at bounding box center [633, 151] width 571 height 41
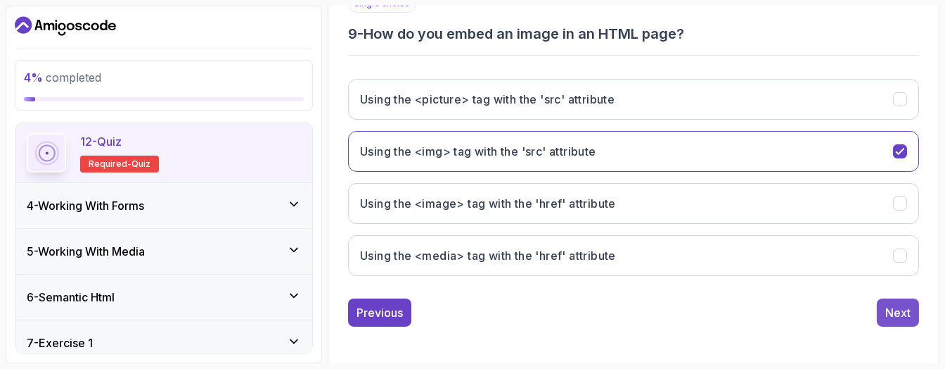
click at [888, 304] on div "Next" at bounding box center [897, 312] width 25 height 17
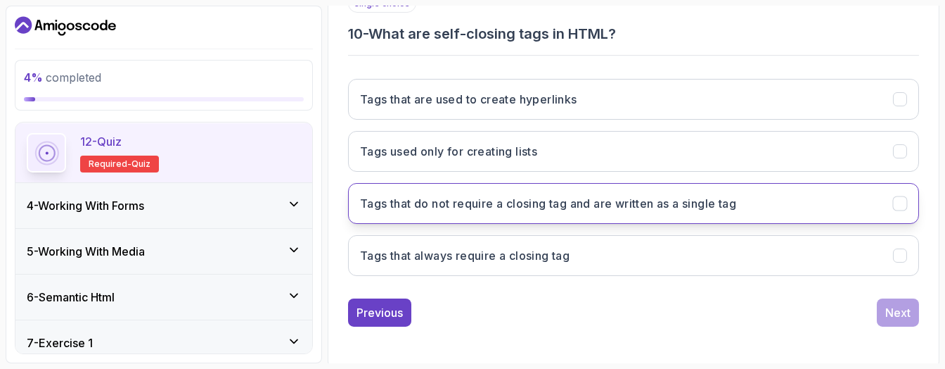
click at [541, 195] on h3 "Tags that do not require a closing tag and are written as a single tag" at bounding box center [548, 203] width 376 height 17
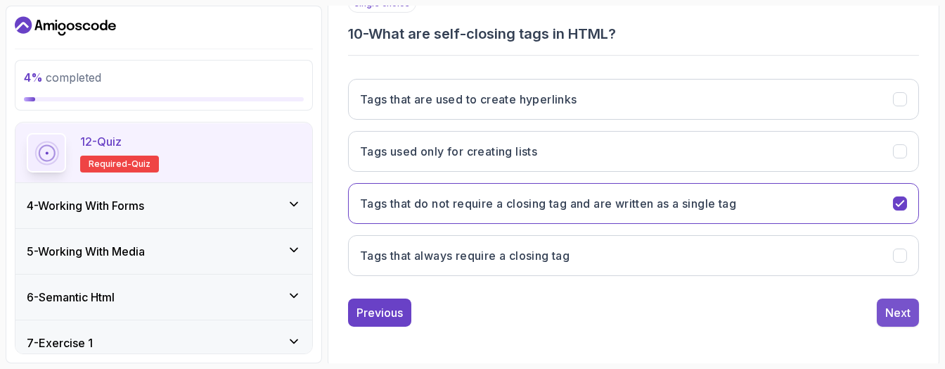
click at [903, 312] on div "Next" at bounding box center [897, 312] width 25 height 17
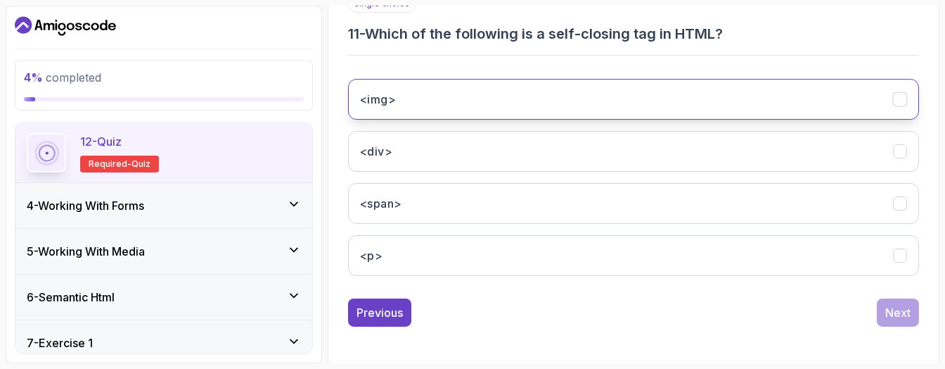
click at [572, 98] on button "<img>" at bounding box center [633, 99] width 571 height 41
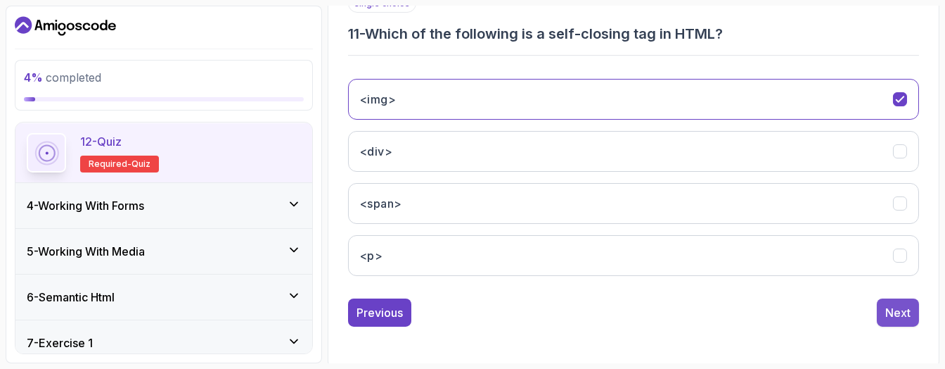
click at [892, 313] on div "Next" at bounding box center [897, 312] width 25 height 17
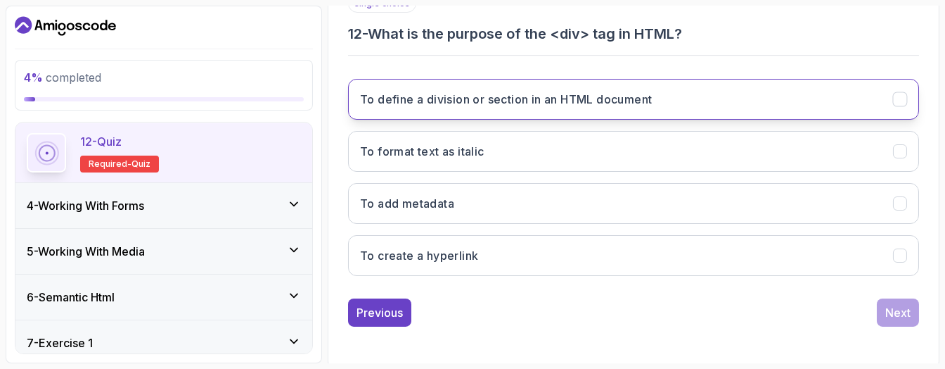
click at [598, 107] on button "To define a division or section in an HTML document" at bounding box center [633, 99] width 571 height 41
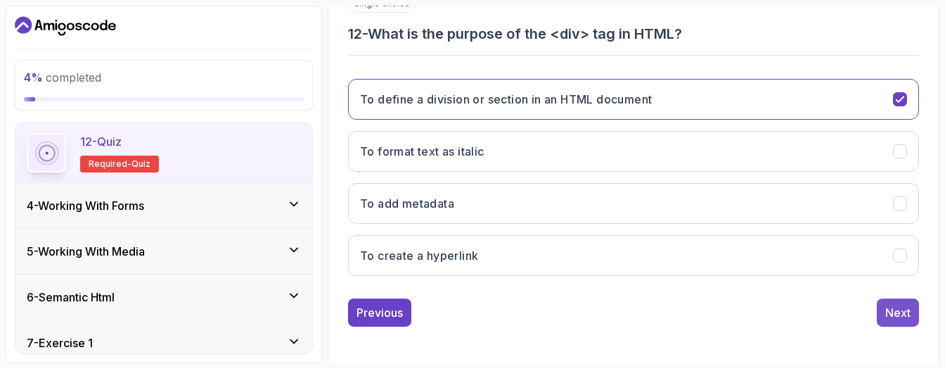
click at [902, 312] on div "Next" at bounding box center [897, 312] width 25 height 17
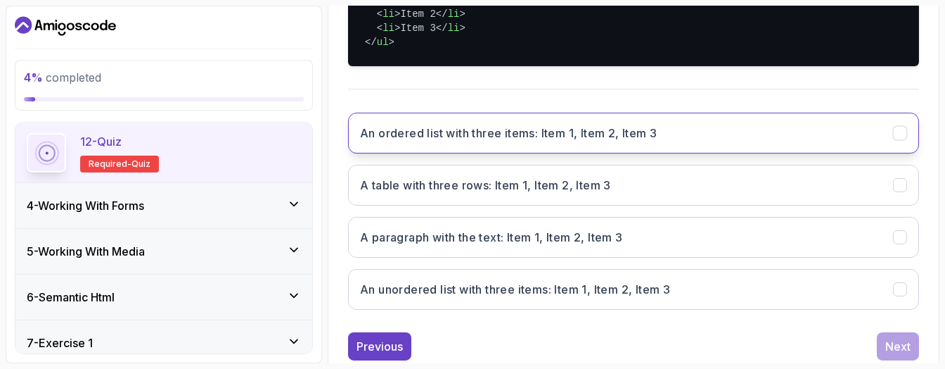
scroll to position [382, 0]
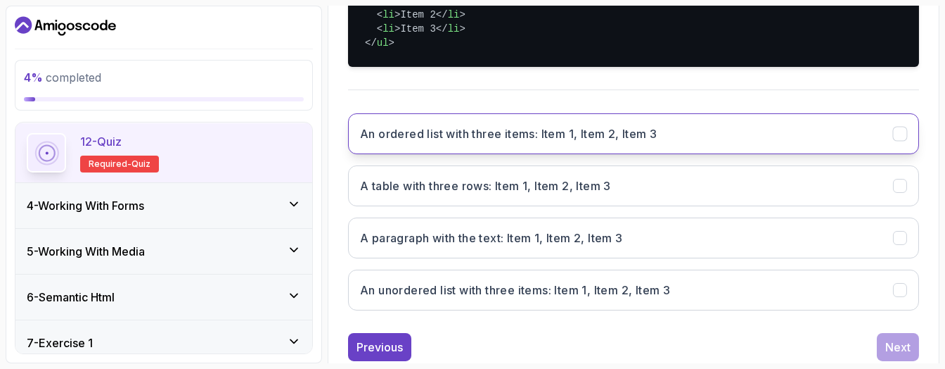
click at [618, 126] on h3 "An ordered list with three items: Item 1, Item 2, Item 3" at bounding box center [508, 133] width 297 height 17
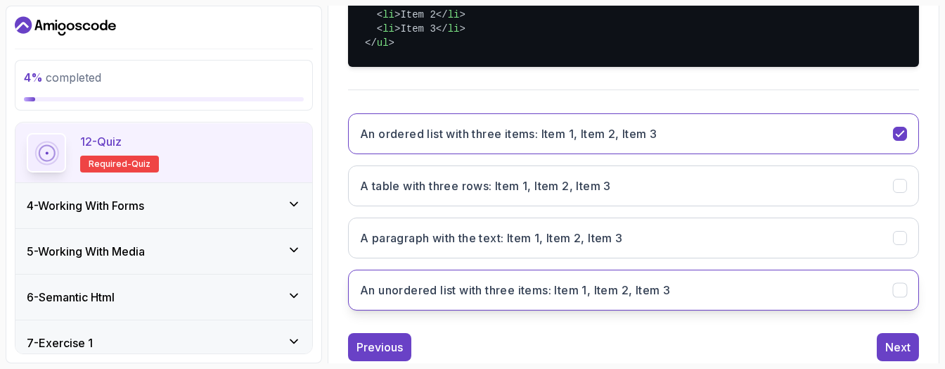
click at [579, 296] on button "An unordered list with three items: Item 1, Item 2, Item 3" at bounding box center [633, 289] width 571 height 41
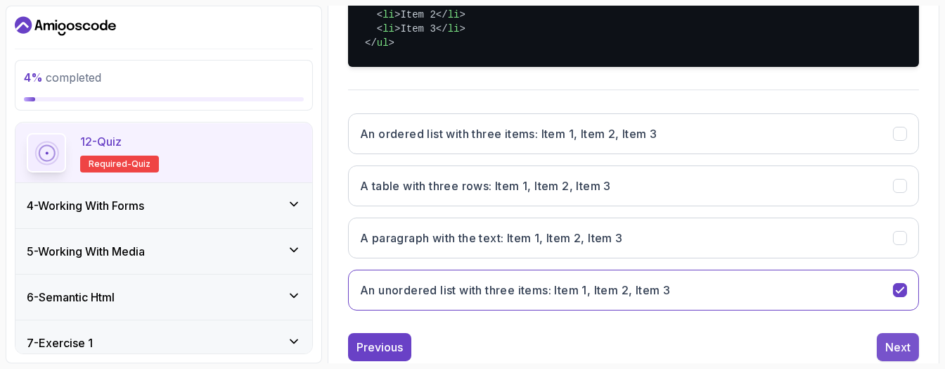
click at [880, 342] on button "Next" at bounding box center [898, 347] width 42 height 28
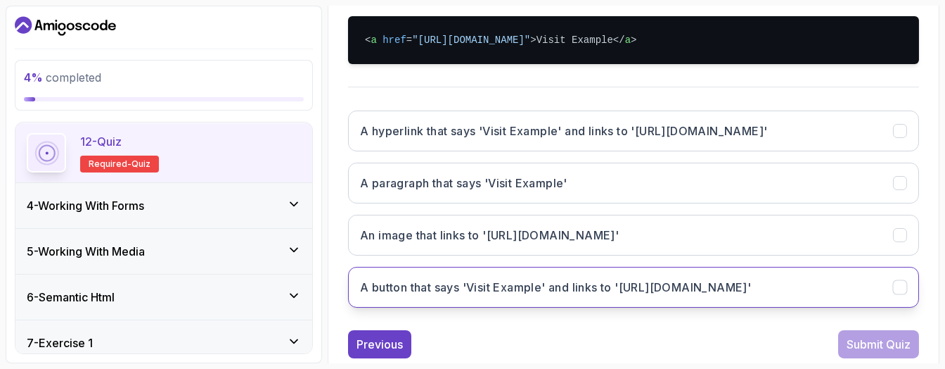
scroll to position [328, 0]
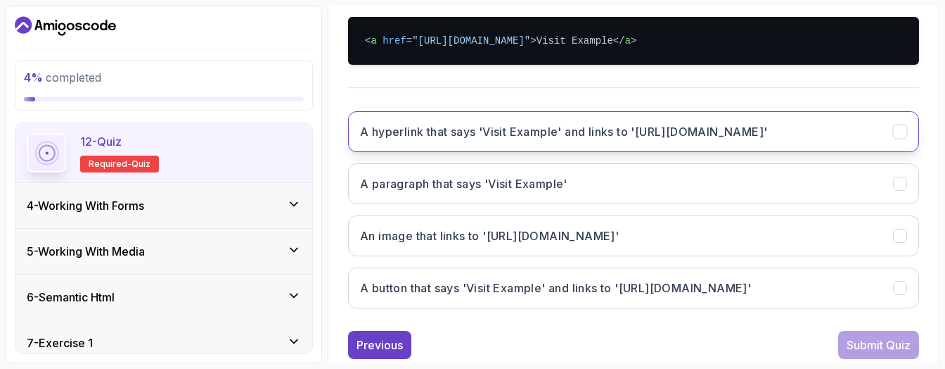
click at [567, 130] on h3 "A hyperlink that says 'Visit Example' and links to '[URL][DOMAIN_NAME]'" at bounding box center [563, 131] width 407 height 17
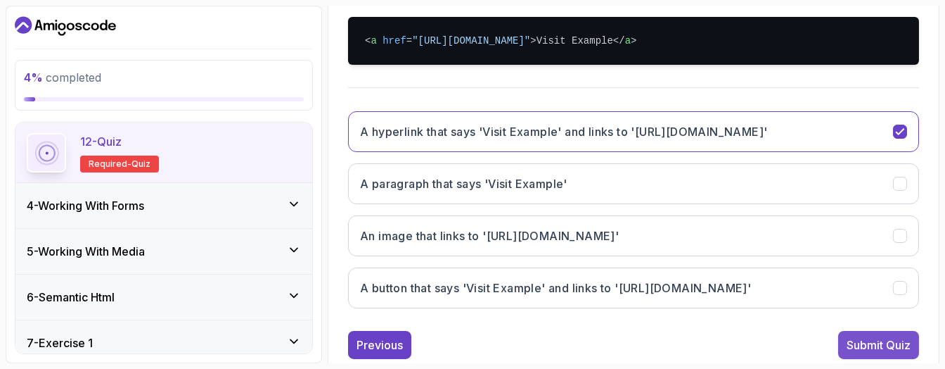
click at [857, 336] on div "Submit Quiz" at bounding box center [879, 344] width 64 height 17
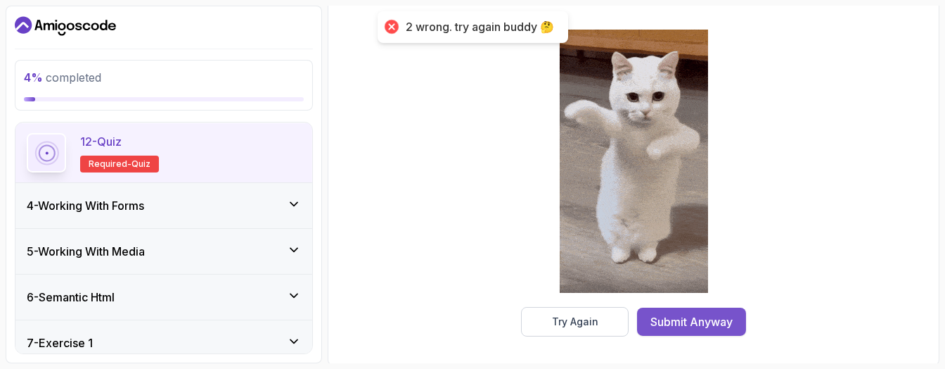
click at [685, 331] on button "Submit Anyway" at bounding box center [691, 321] width 109 height 28
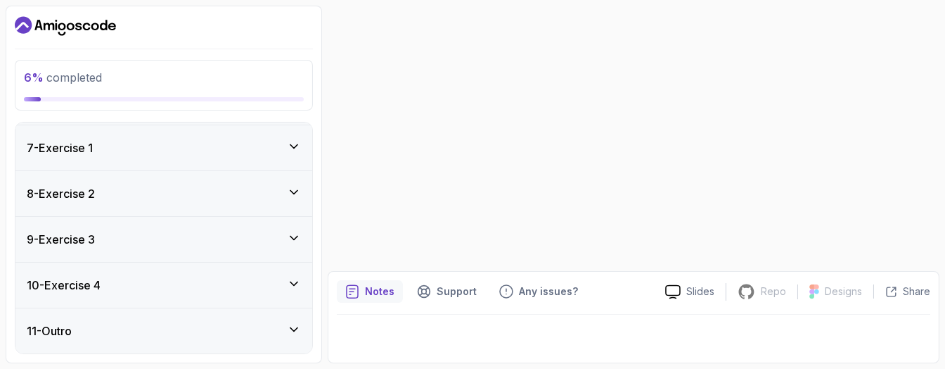
scroll to position [622, 0]
